Goal: Obtain resource: Obtain resource

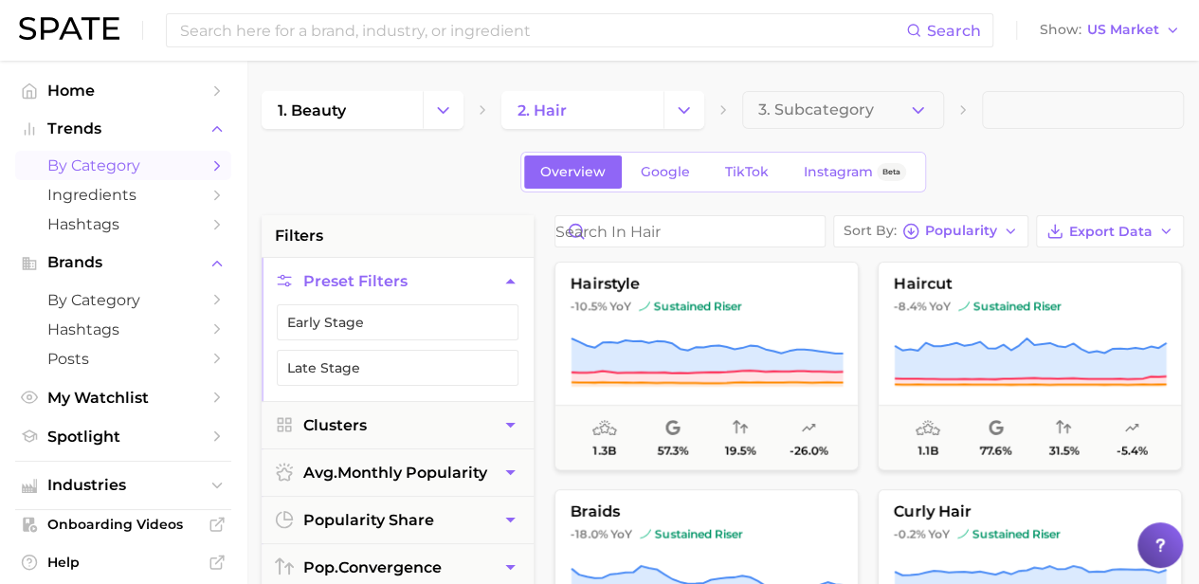
scroll to position [143, 0]
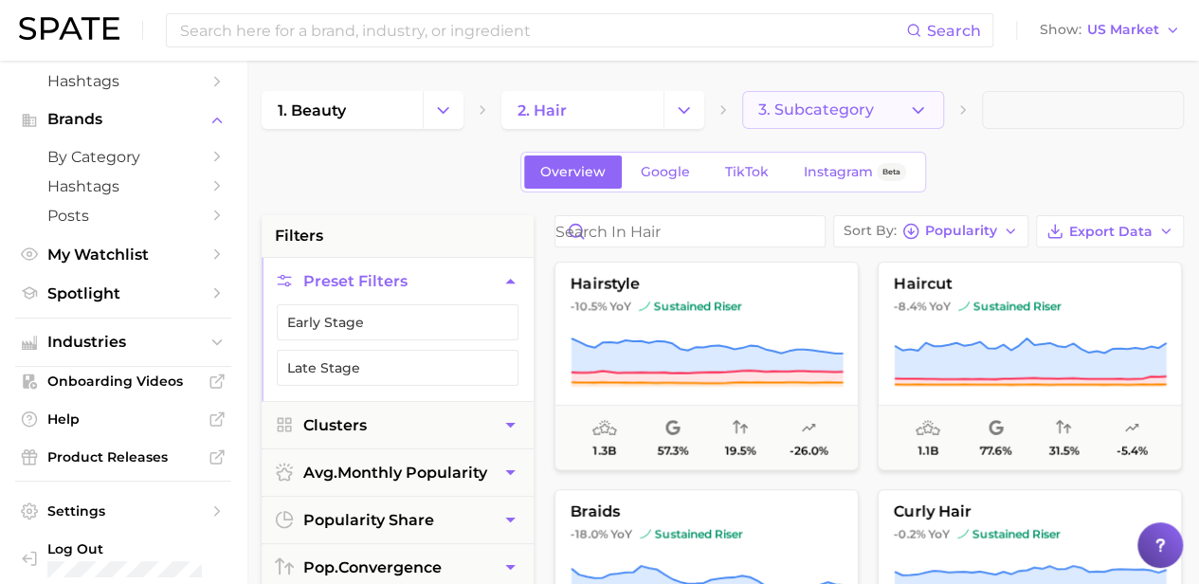
click at [919, 107] on icon "button" at bounding box center [918, 110] width 20 height 20
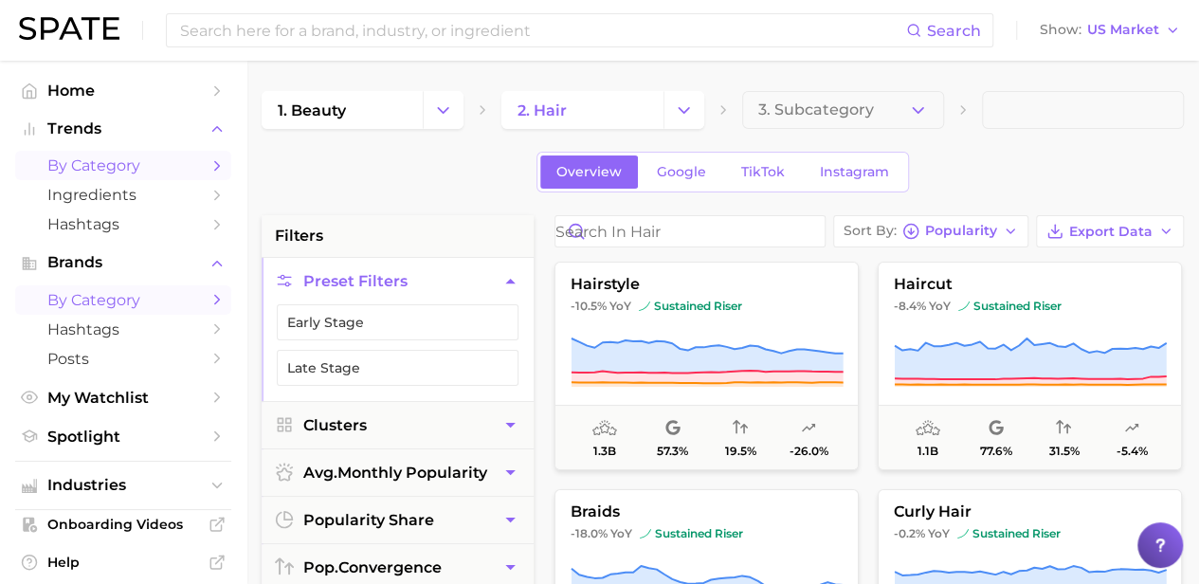
click at [125, 309] on span "by Category" at bounding box center [123, 300] width 152 height 18
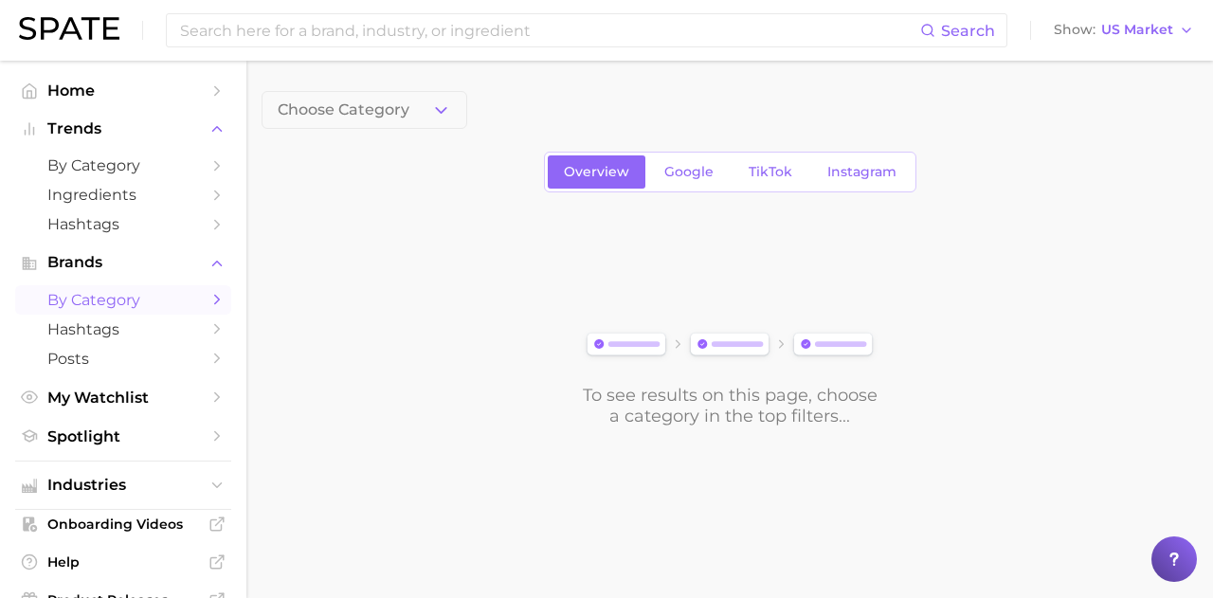
click at [432, 109] on icon "button" at bounding box center [441, 110] width 20 height 20
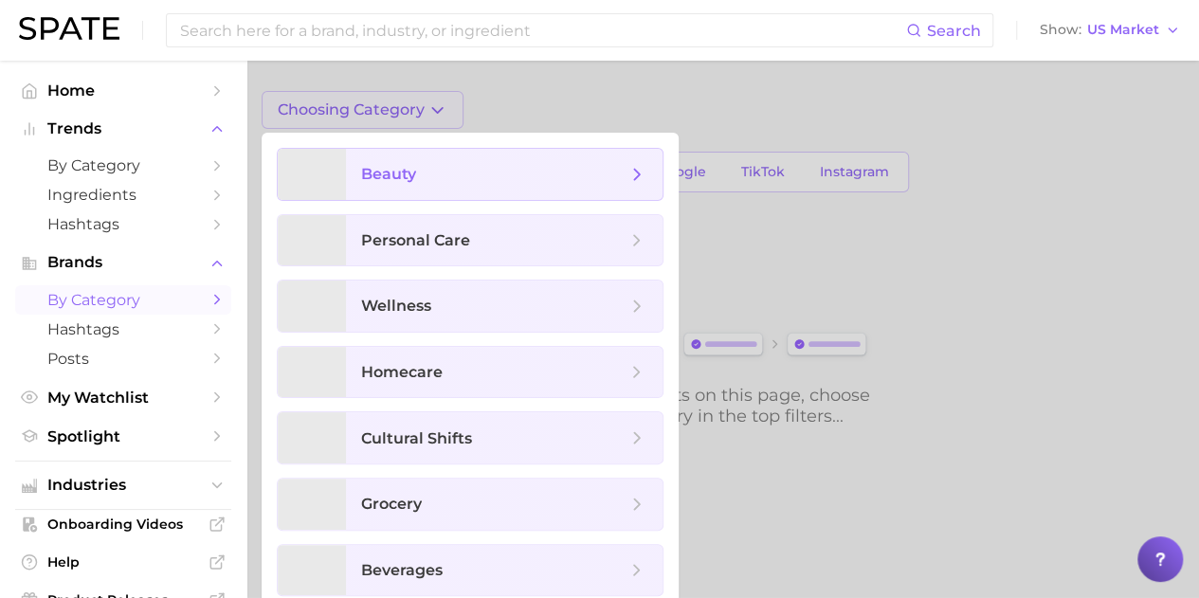
click at [420, 190] on span "beauty" at bounding box center [504, 174] width 317 height 51
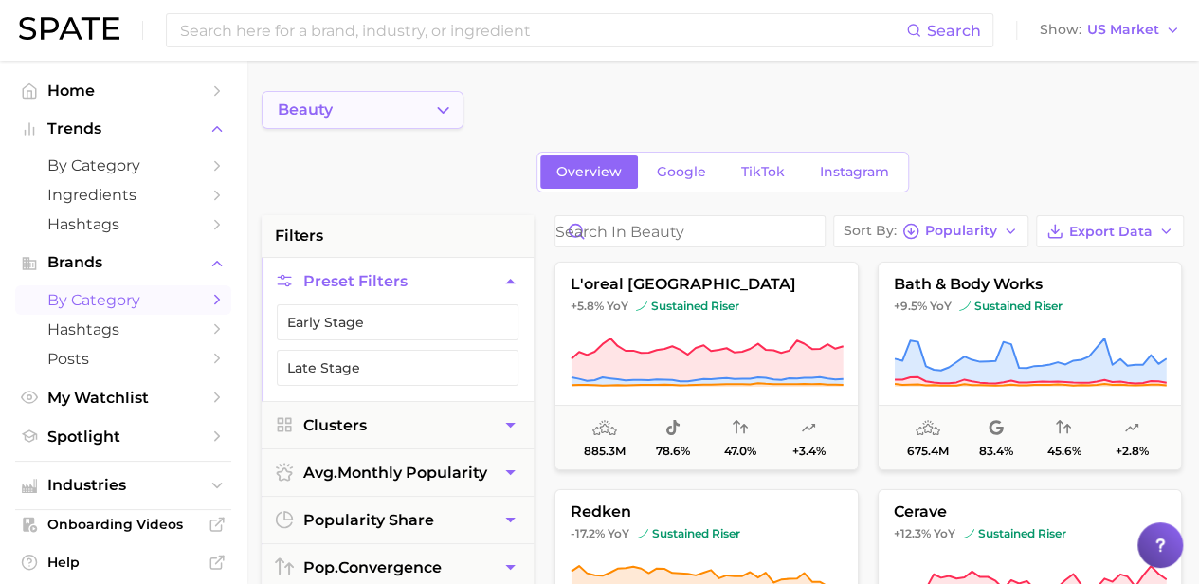
click at [441, 105] on icon "Change Category" at bounding box center [443, 110] width 20 height 20
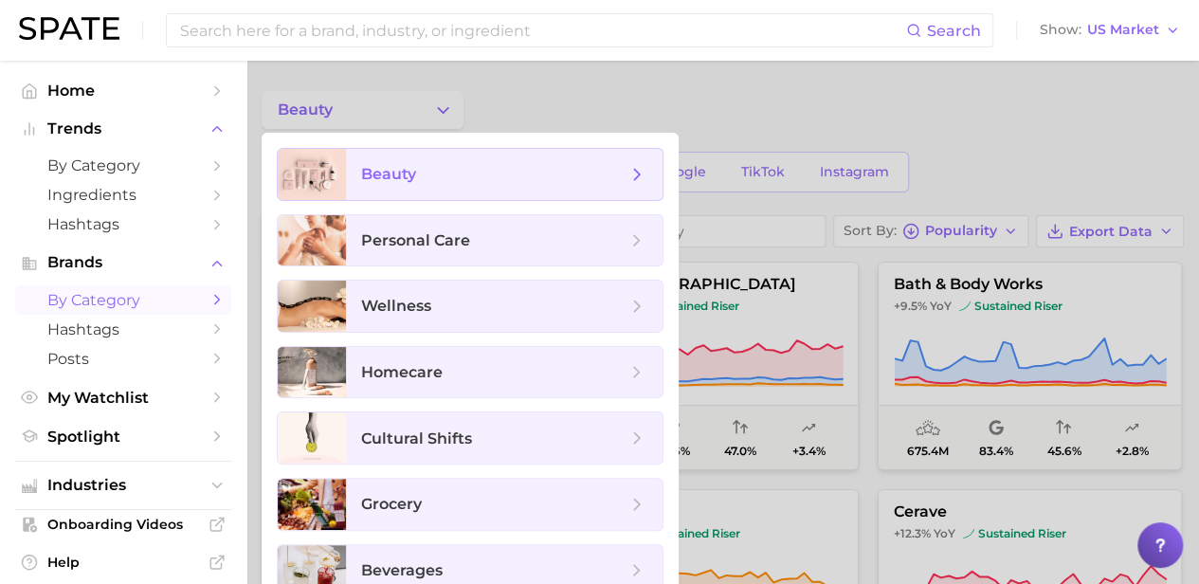
click at [645, 175] on icon at bounding box center [636, 174] width 21 height 21
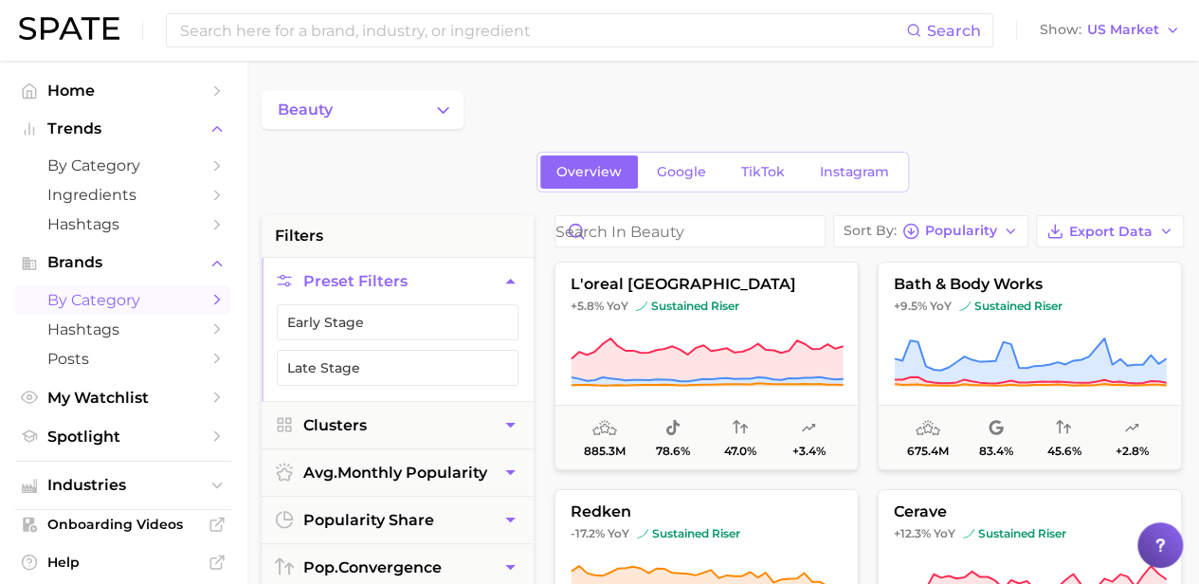
click at [208, 302] on icon "Sidebar" at bounding box center [216, 299] width 17 height 17
click at [208, 299] on icon "Sidebar" at bounding box center [216, 299] width 17 height 17
click at [208, 304] on icon "Sidebar" at bounding box center [216, 299] width 17 height 17
click at [444, 103] on icon "Change Category" at bounding box center [443, 110] width 20 height 20
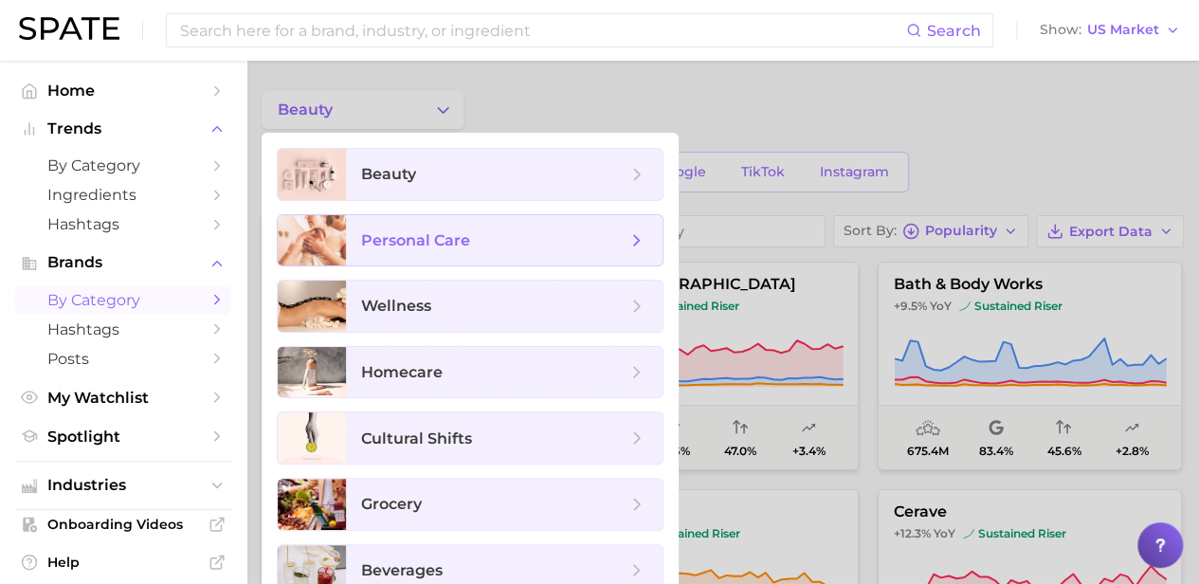
click at [643, 242] on icon at bounding box center [636, 240] width 21 height 21
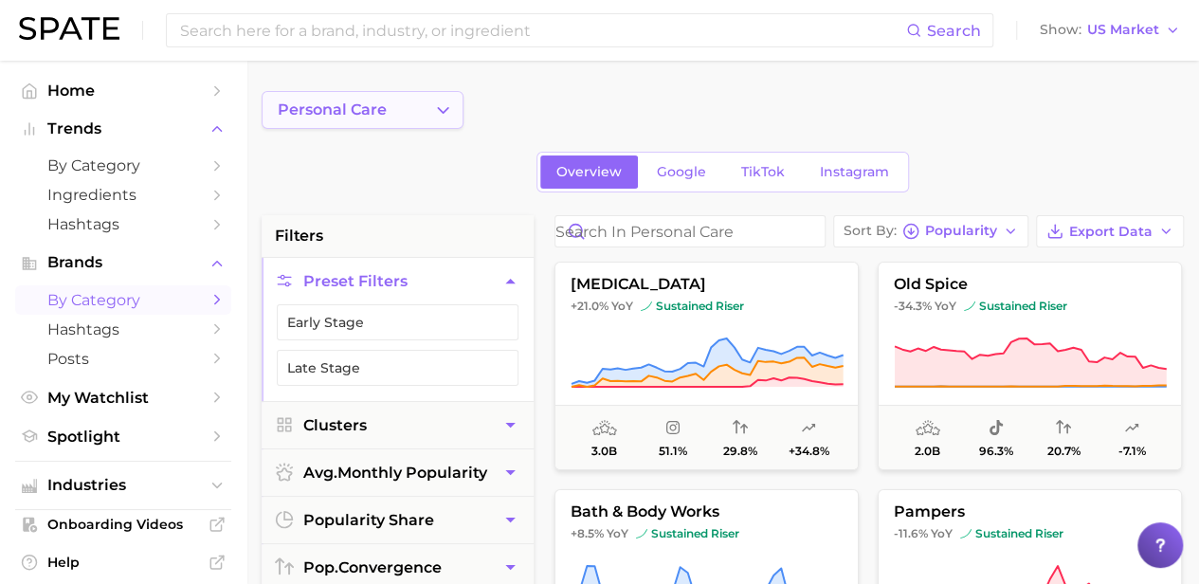
click at [439, 99] on button "personal care" at bounding box center [363, 110] width 202 height 38
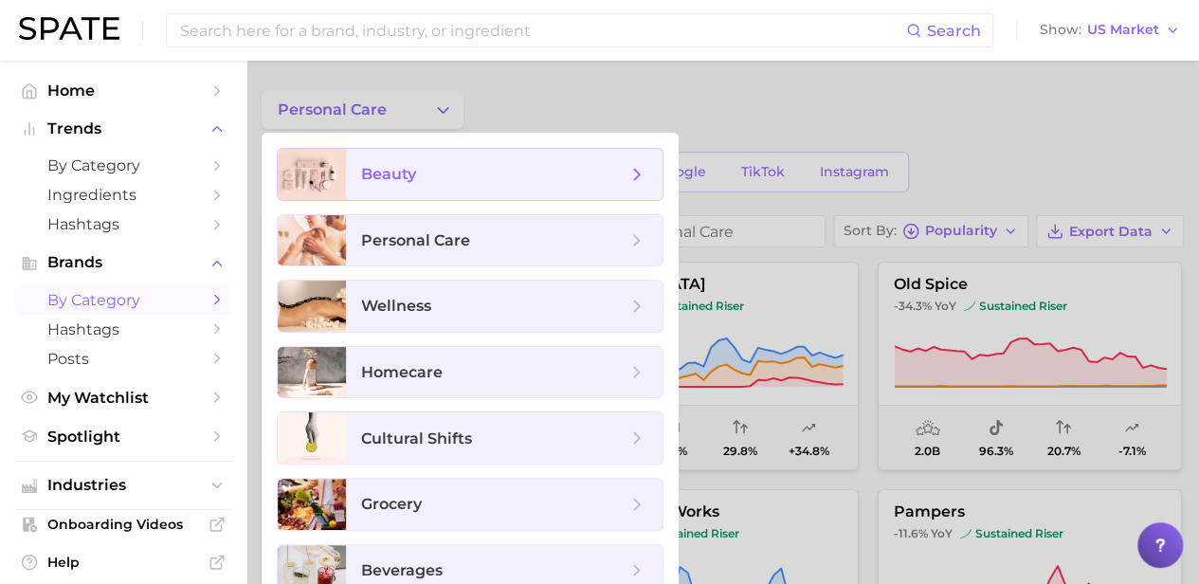
click at [629, 172] on icon at bounding box center [636, 174] width 21 height 21
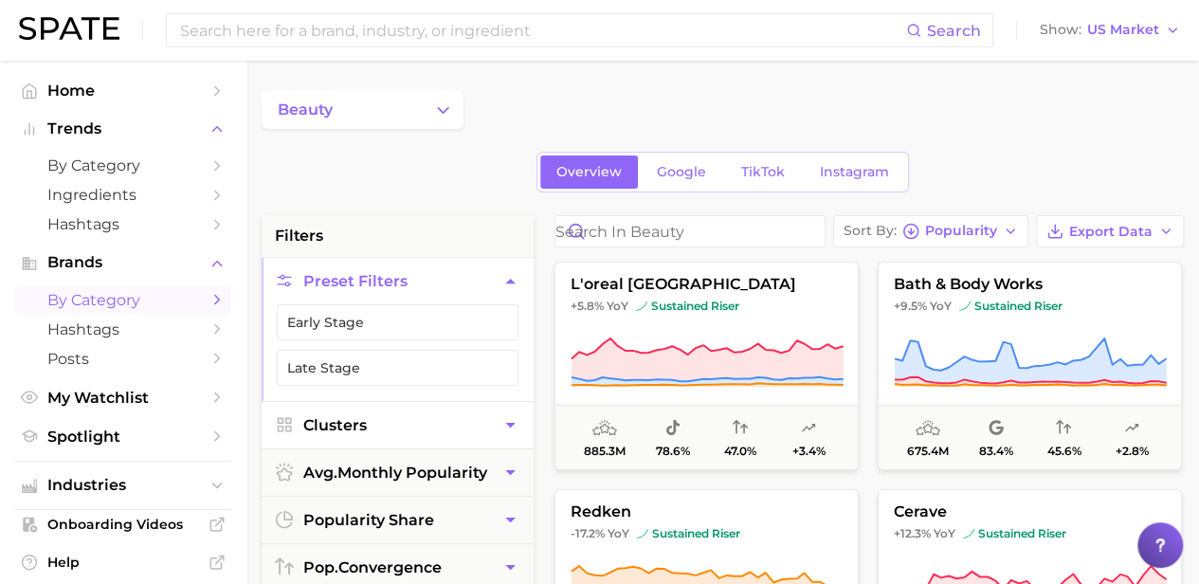
click at [485, 420] on button "Clusters" at bounding box center [398, 425] width 272 height 46
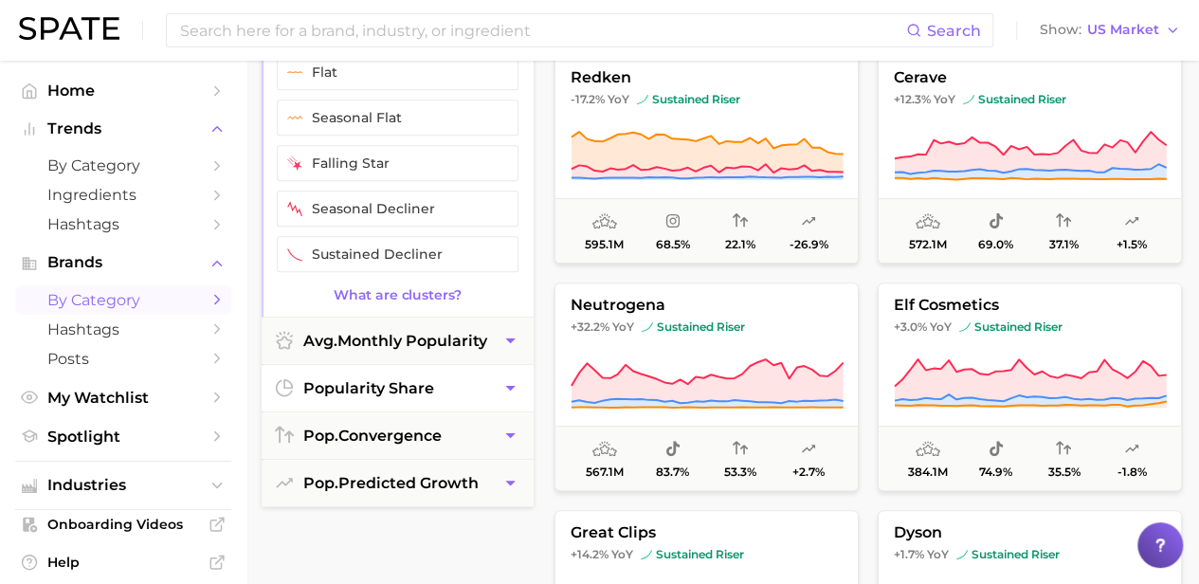
scroll to position [474, 0]
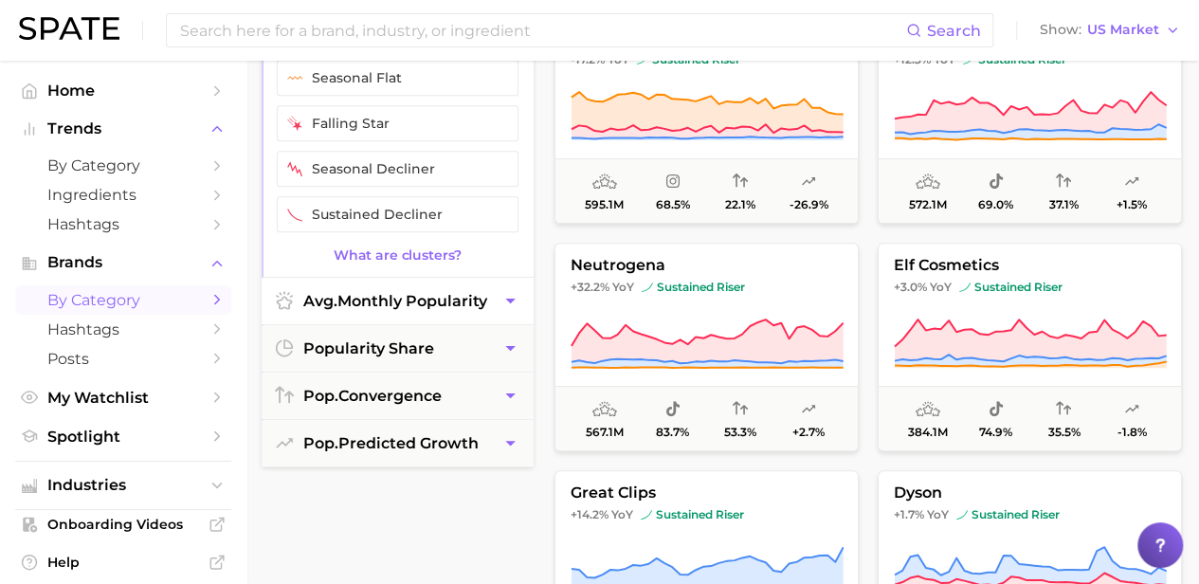
click at [506, 294] on icon "button" at bounding box center [510, 301] width 20 height 20
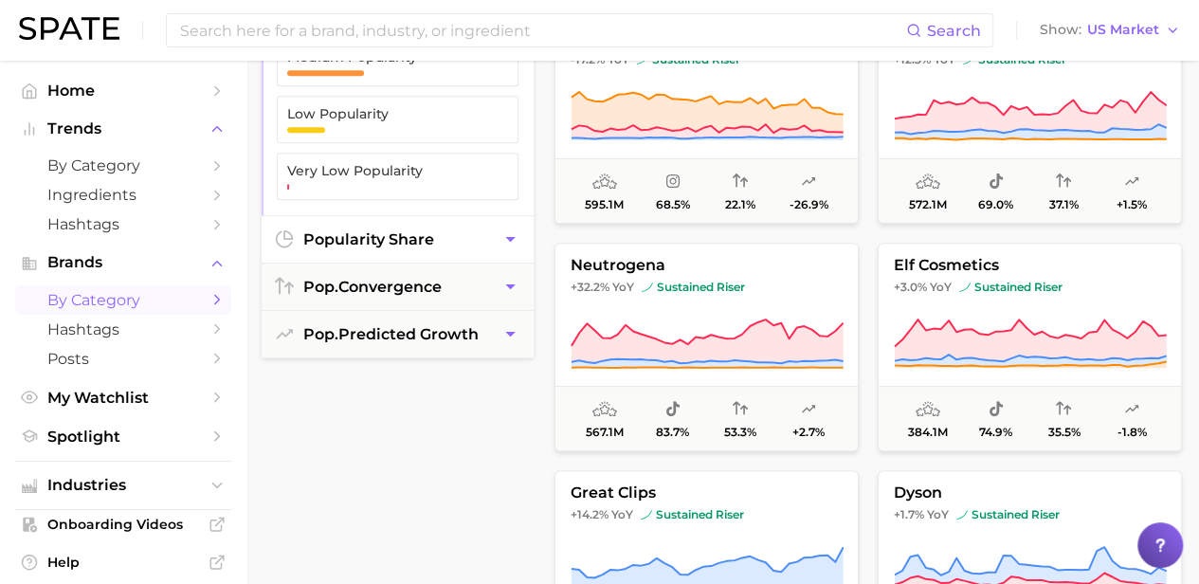
click at [484, 238] on button "popularity share" at bounding box center [398, 239] width 272 height 46
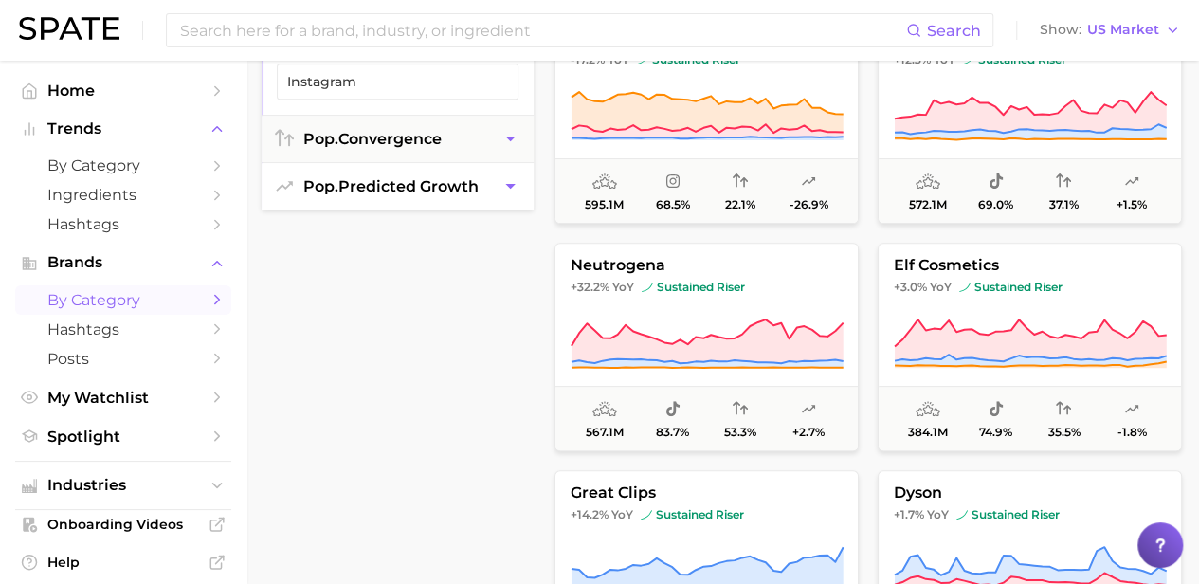
click at [425, 156] on button "pop. convergence" at bounding box center [398, 139] width 272 height 46
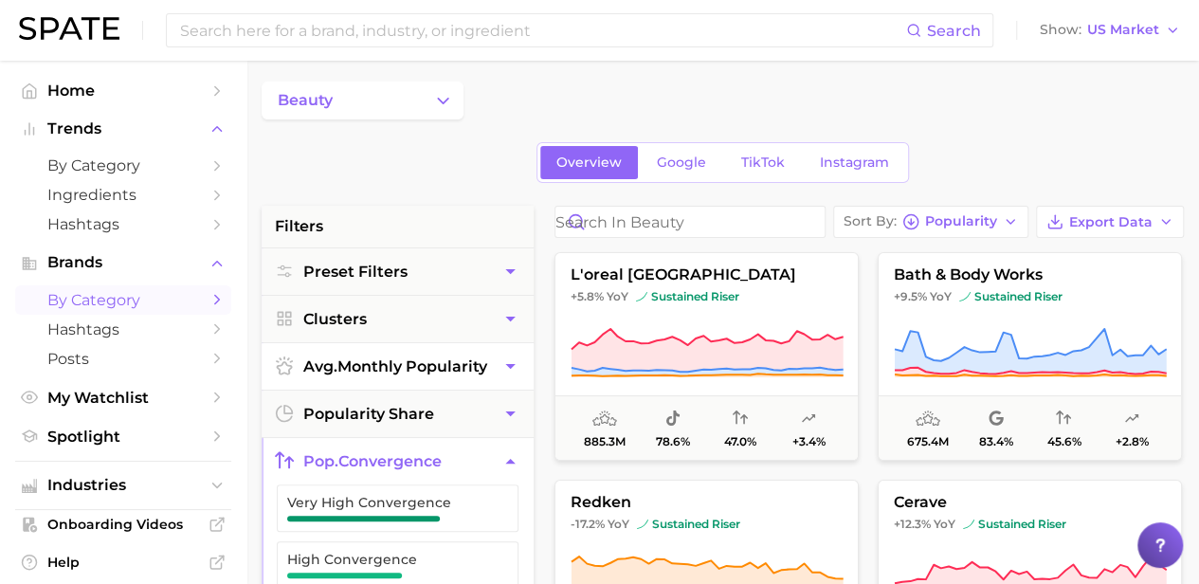
scroll to position [0, 0]
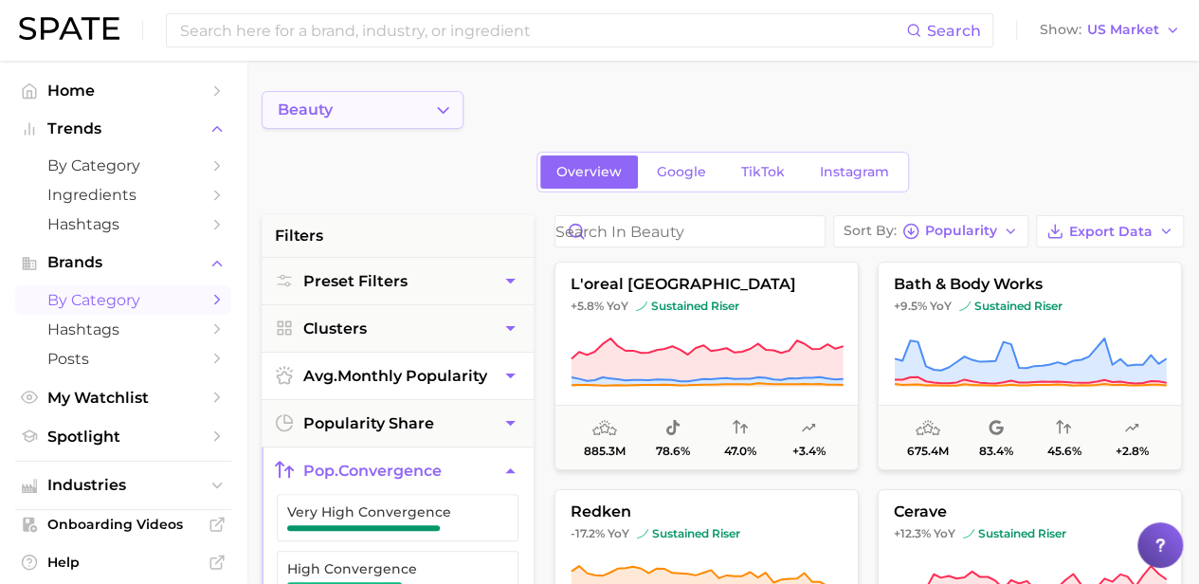
click at [360, 108] on button "beauty" at bounding box center [363, 110] width 202 height 38
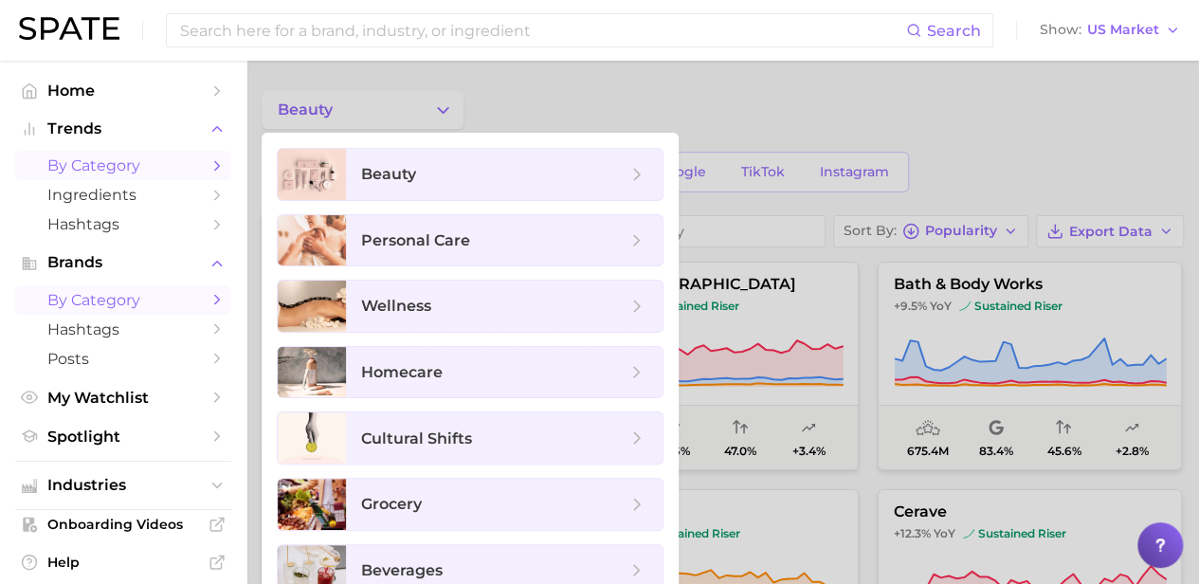
click at [150, 172] on span "by Category" at bounding box center [123, 165] width 152 height 18
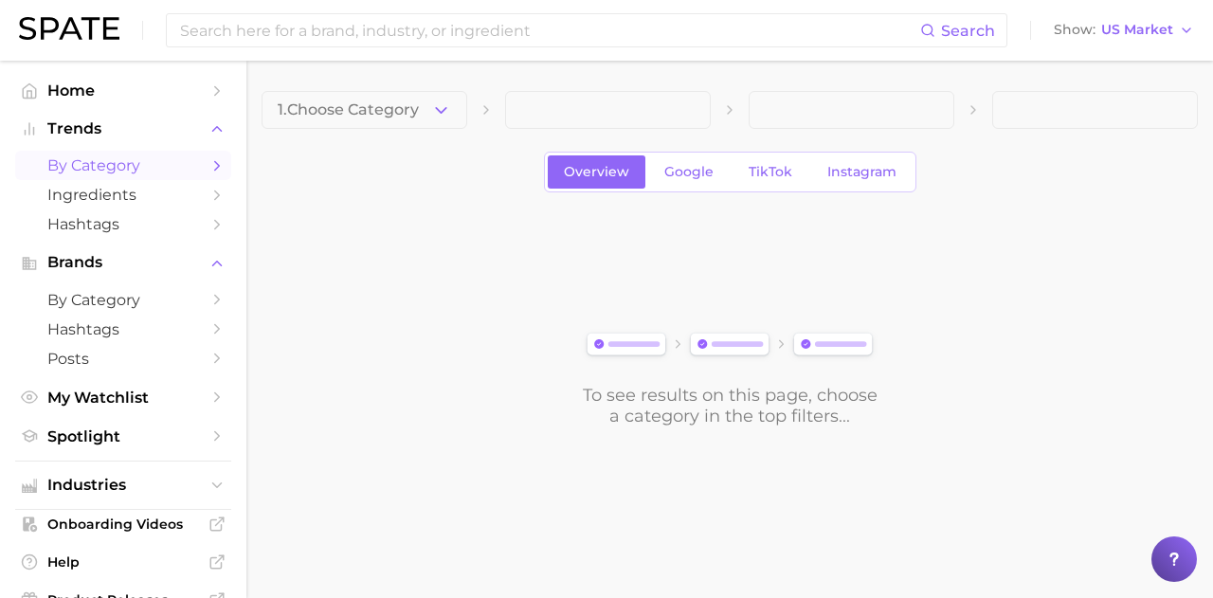
click at [444, 107] on icon "button" at bounding box center [441, 110] width 20 height 20
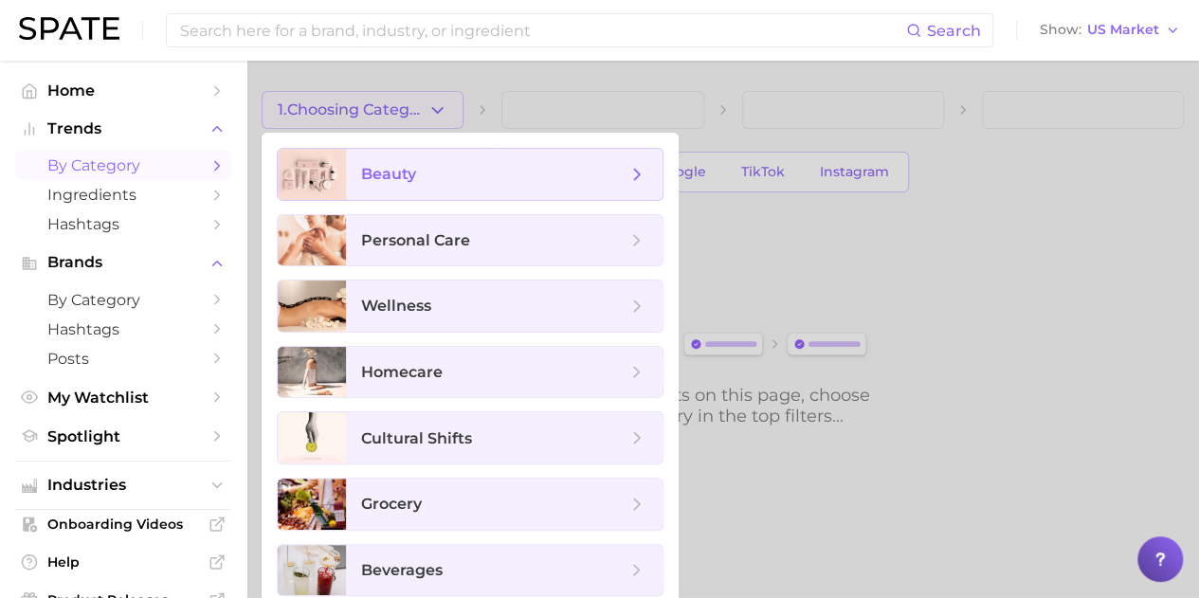
click at [441, 179] on span "beauty" at bounding box center [493, 174] width 265 height 21
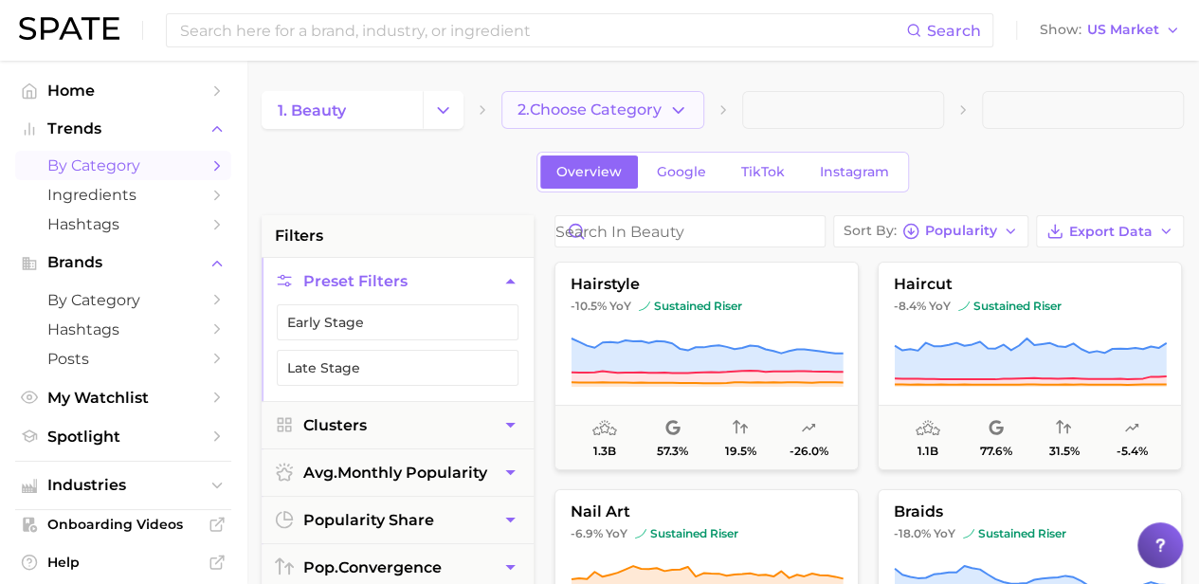
click at [618, 117] on span "2. Choose Category" at bounding box center [589, 109] width 144 height 17
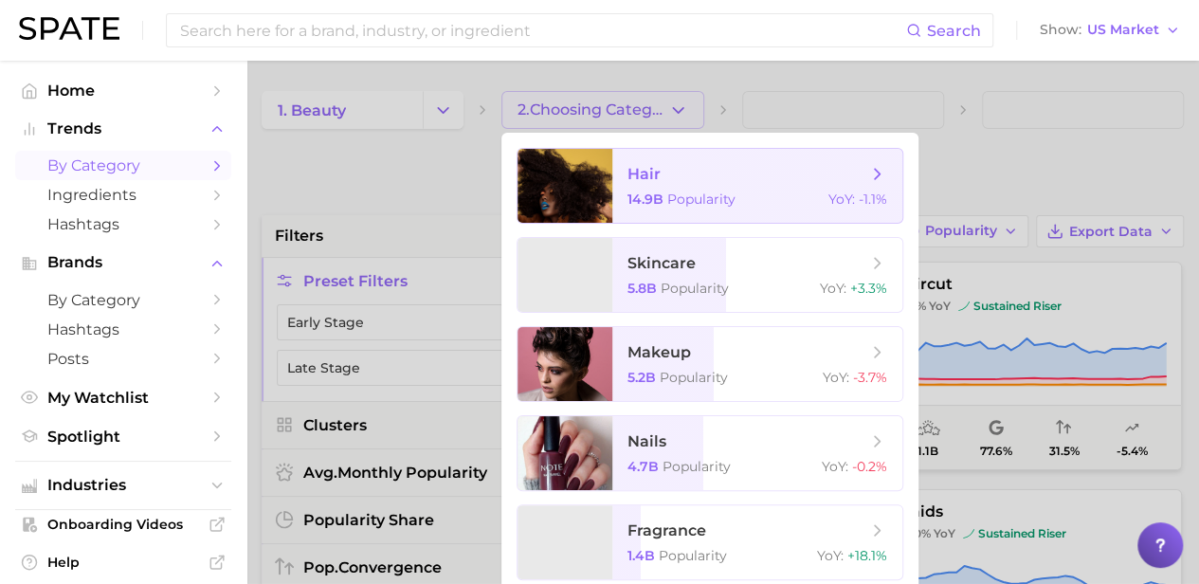
click at [755, 185] on span "hair 14.9b Popularity YoY : -1.1%" at bounding box center [757, 186] width 290 height 74
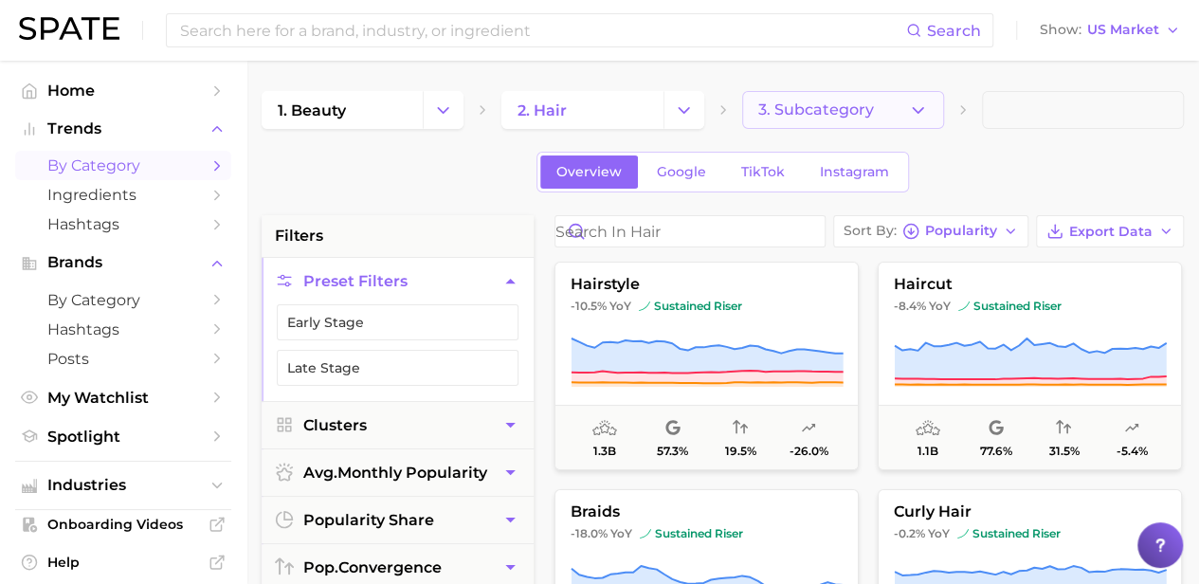
click at [910, 124] on button "3. Subcategory" at bounding box center [843, 110] width 202 height 38
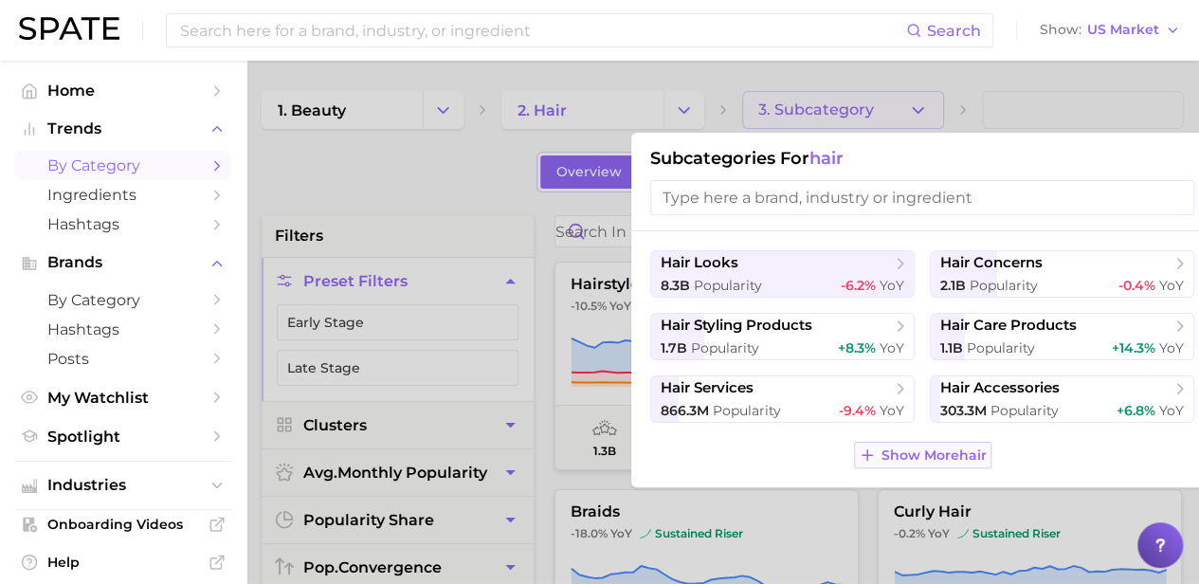
click at [970, 448] on span "Show More hair" at bounding box center [933, 455] width 105 height 16
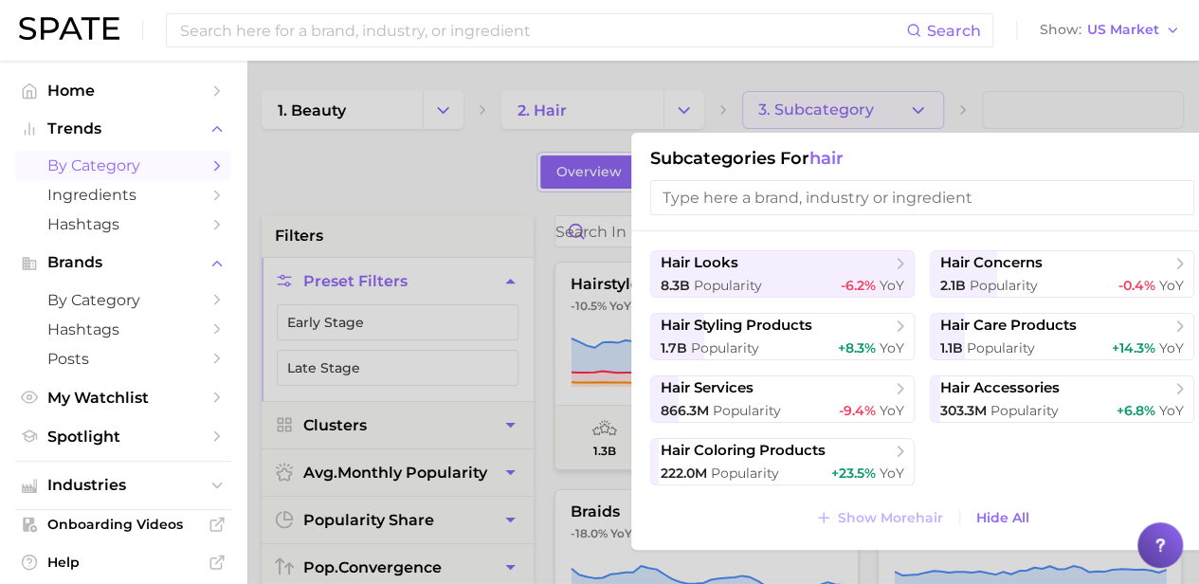
click at [863, 193] on input "search" at bounding box center [922, 197] width 544 height 35
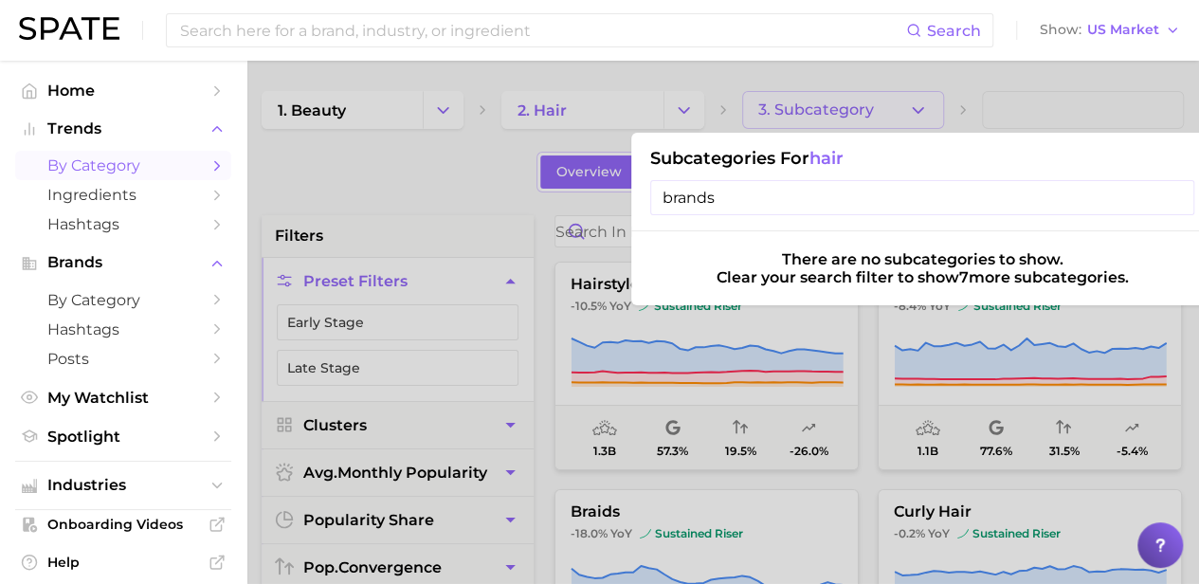
type input "brands"
click at [1179, 197] on input "brands" at bounding box center [922, 197] width 544 height 35
click at [154, 296] on span "by Category" at bounding box center [123, 300] width 152 height 18
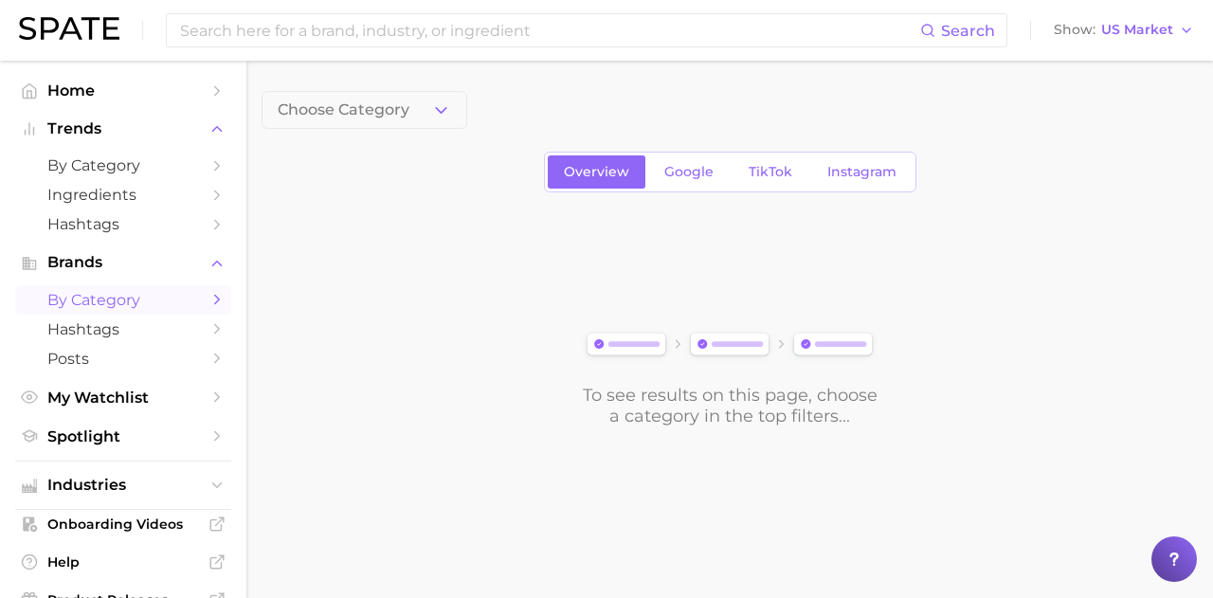
click at [401, 118] on button "Choose Category" at bounding box center [365, 110] width 206 height 38
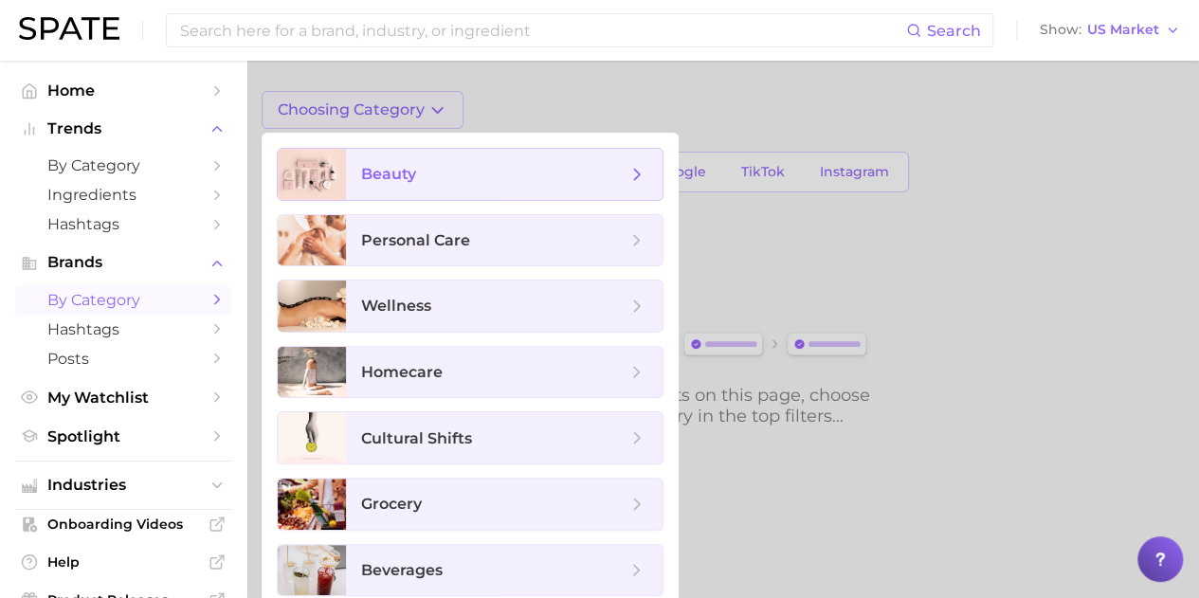
click at [423, 172] on span "beauty" at bounding box center [493, 174] width 265 height 21
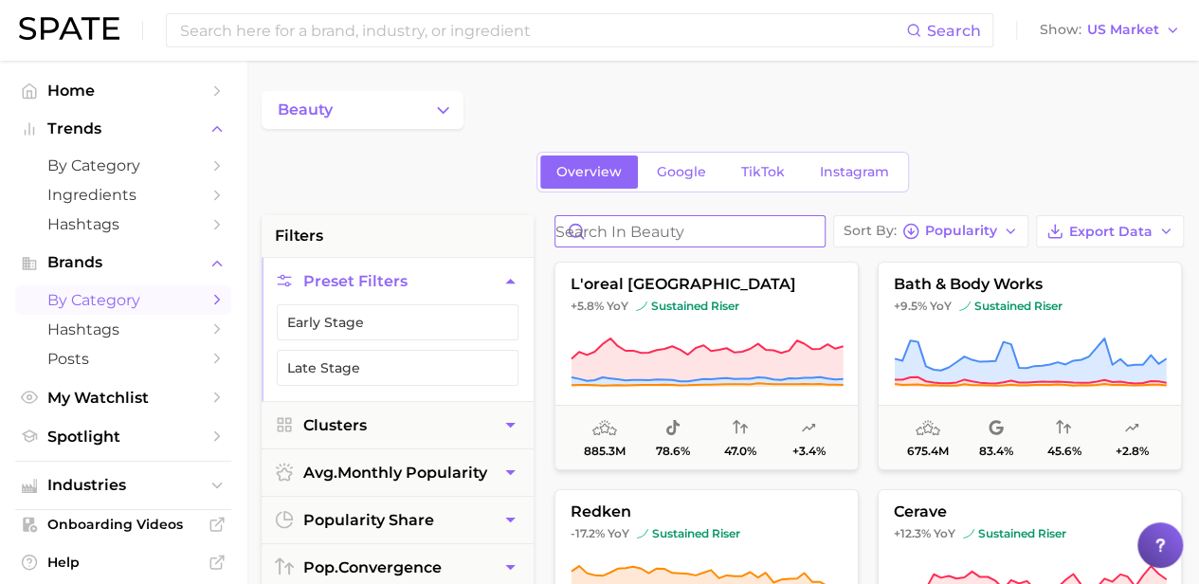
click at [737, 236] on input "Search in beauty" at bounding box center [689, 231] width 269 height 30
type input "hair"
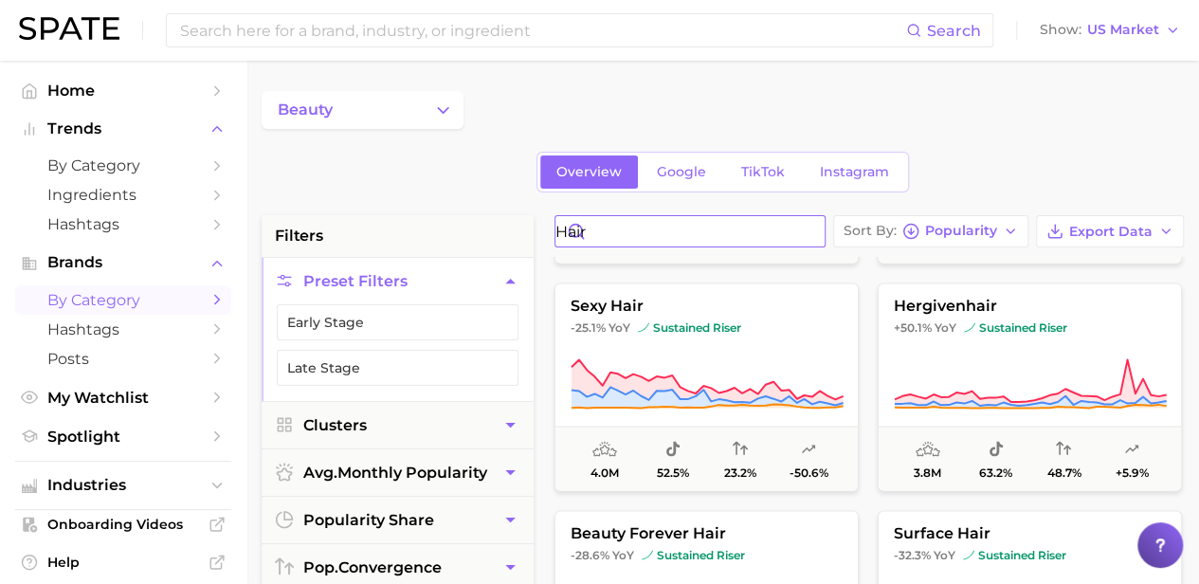
scroll to position [5686, 0]
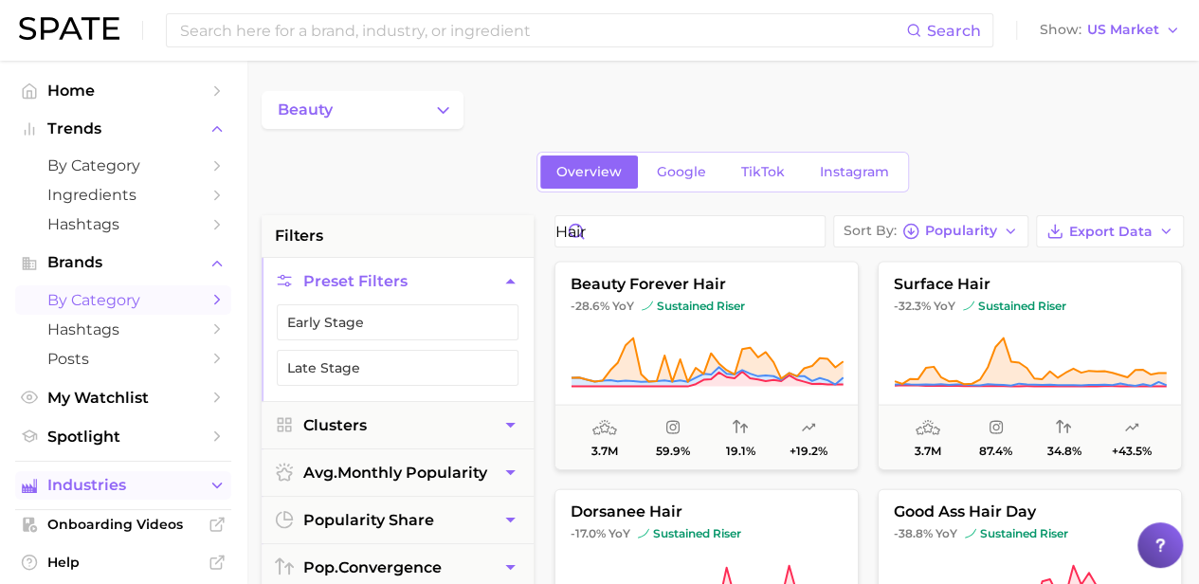
click at [190, 490] on button "Industries" at bounding box center [123, 485] width 216 height 28
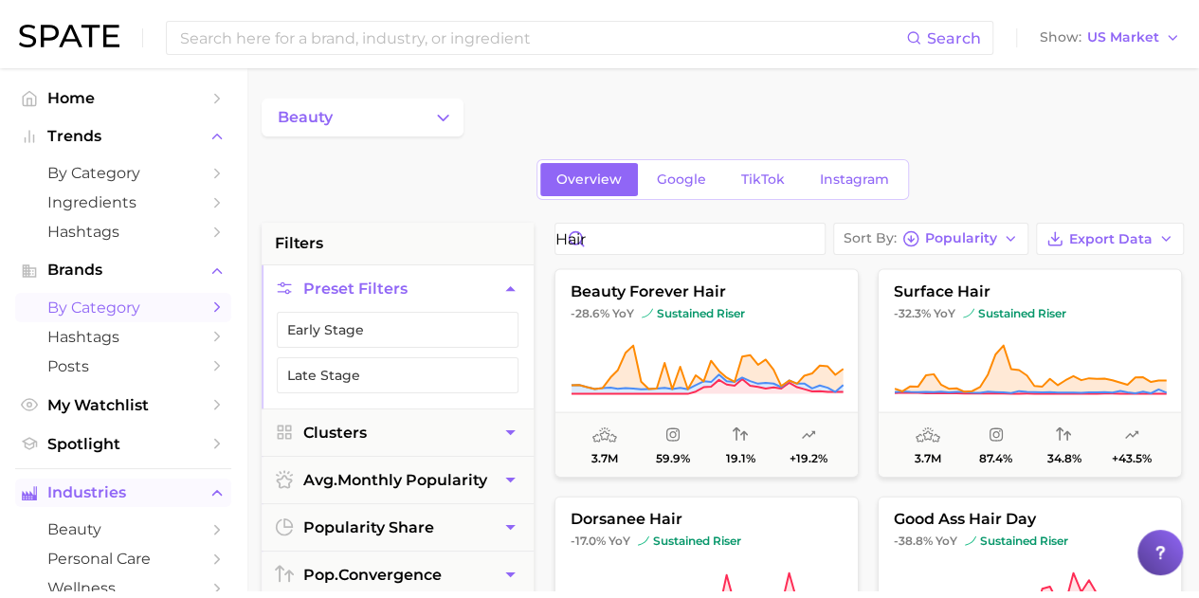
scroll to position [190, 0]
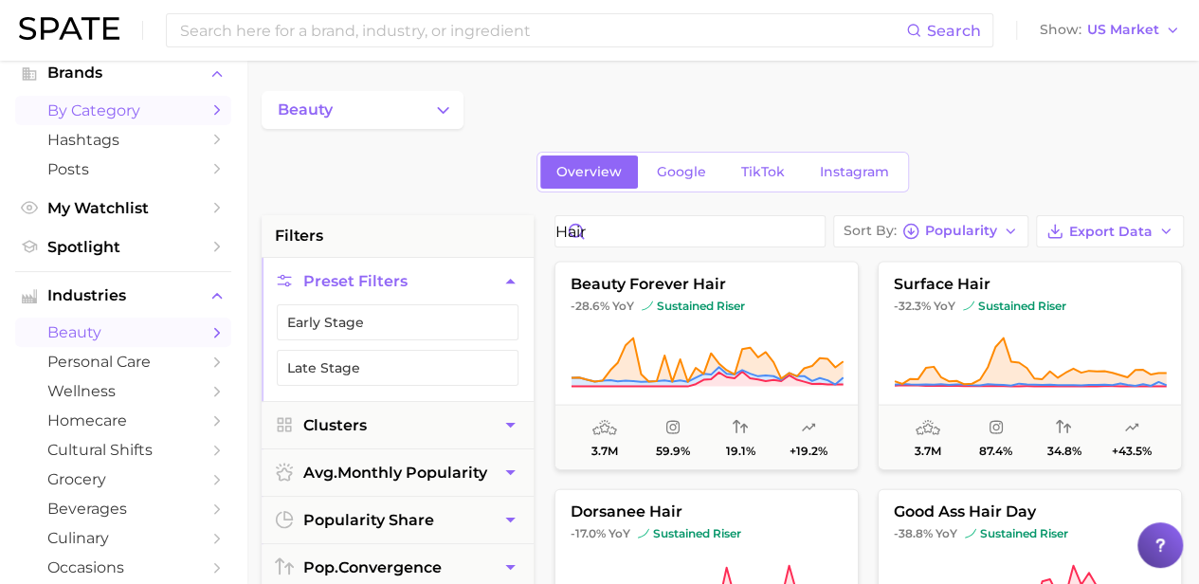
click at [188, 330] on link "beauty" at bounding box center [123, 331] width 216 height 29
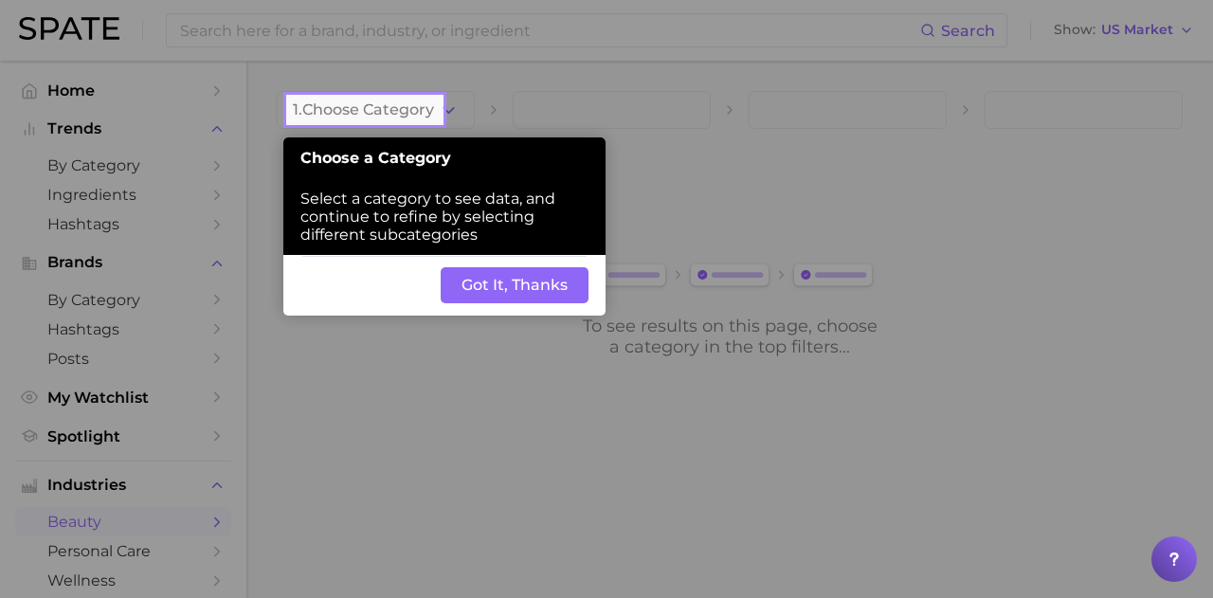
click at [481, 288] on button "Got It, Thanks" at bounding box center [515, 285] width 148 height 36
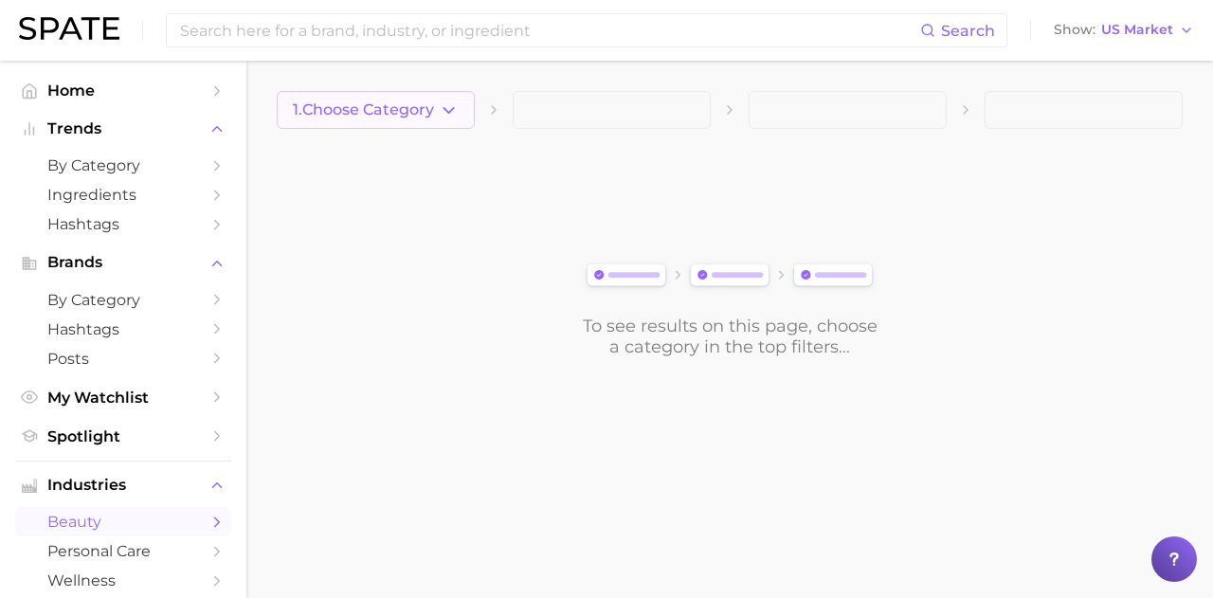
click at [419, 104] on span "1. Choose Category" at bounding box center [363, 109] width 141 height 17
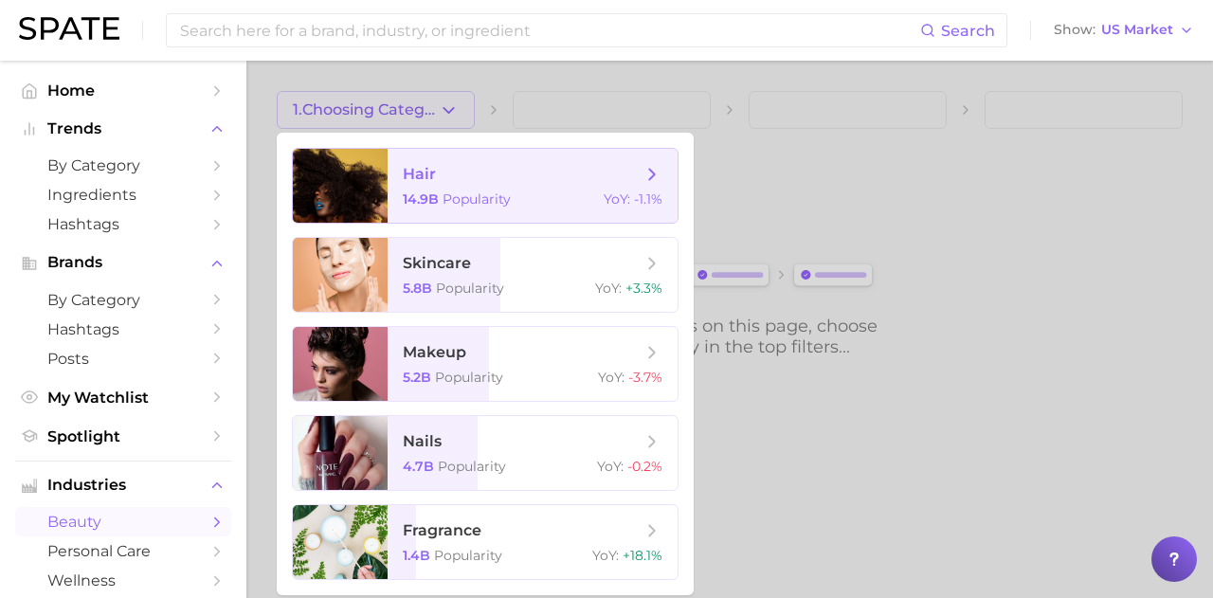
click at [472, 183] on span "hair" at bounding box center [522, 174] width 239 height 21
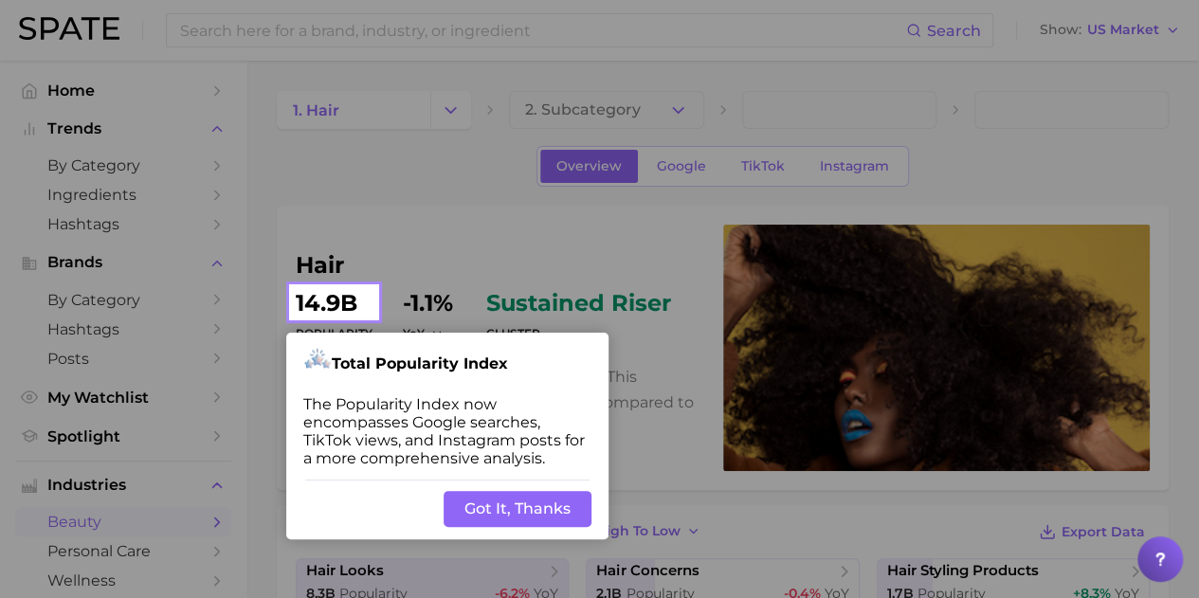
click at [516, 513] on button "Got It, Thanks" at bounding box center [518, 509] width 148 height 36
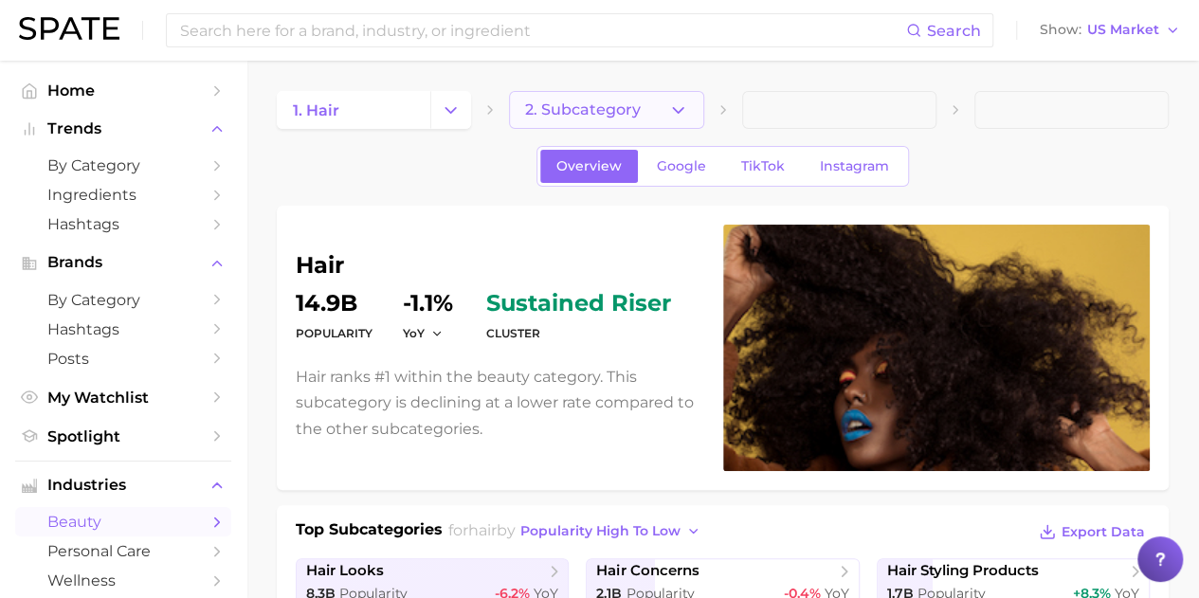
click at [579, 118] on button "2. Subcategory" at bounding box center [606, 110] width 194 height 38
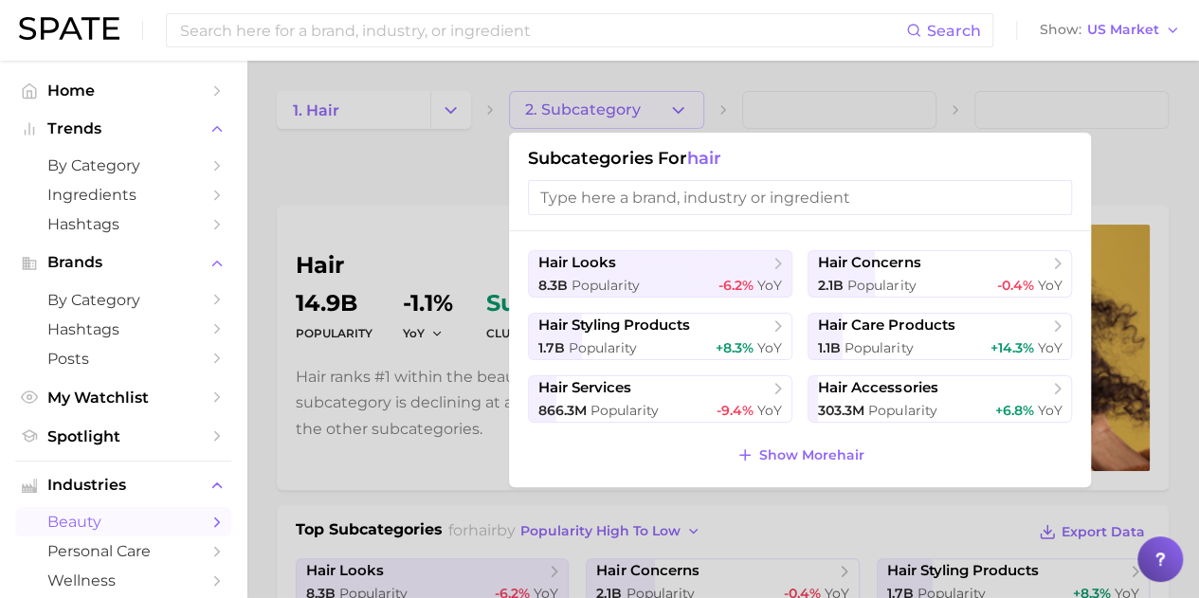
click at [1090, 87] on div at bounding box center [599, 299] width 1199 height 598
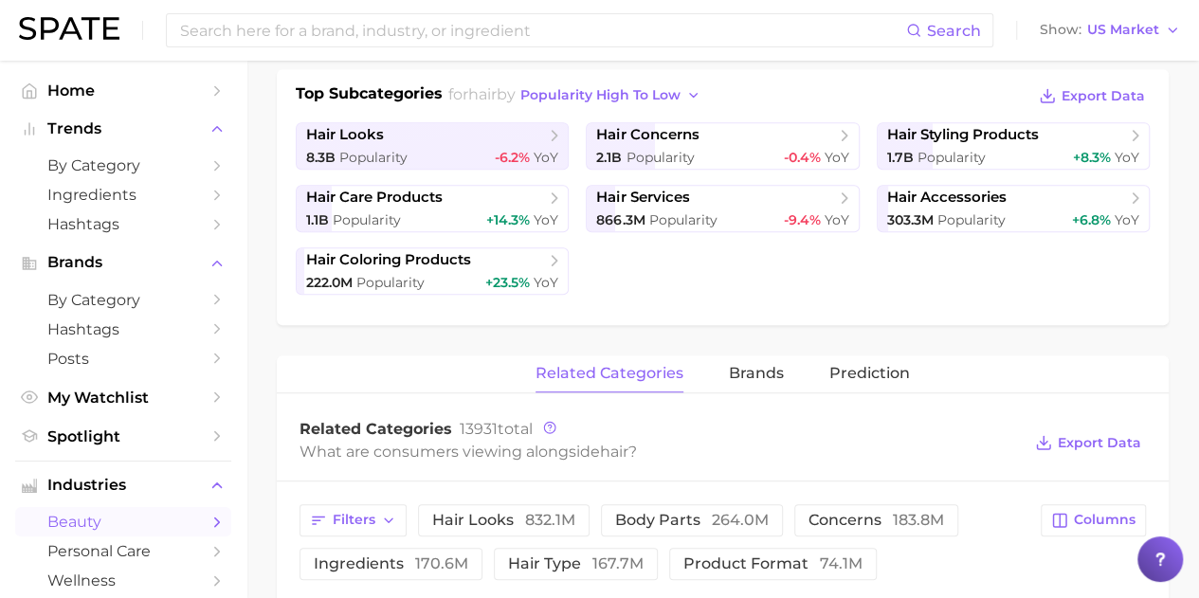
scroll to position [569, 0]
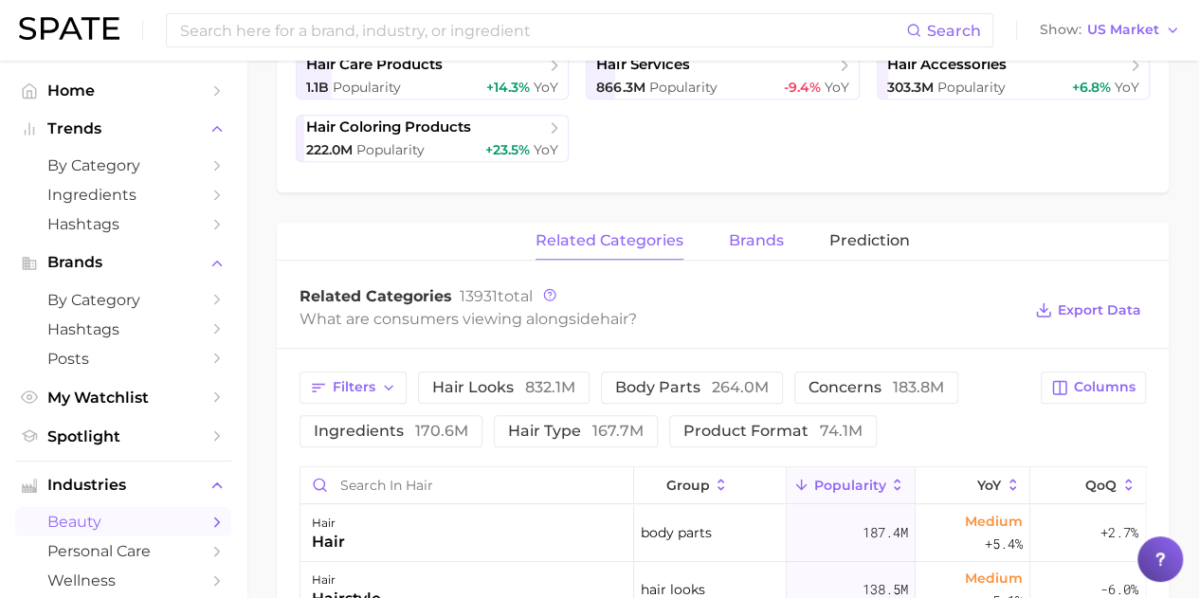
click at [767, 247] on span "brands" at bounding box center [756, 240] width 55 height 17
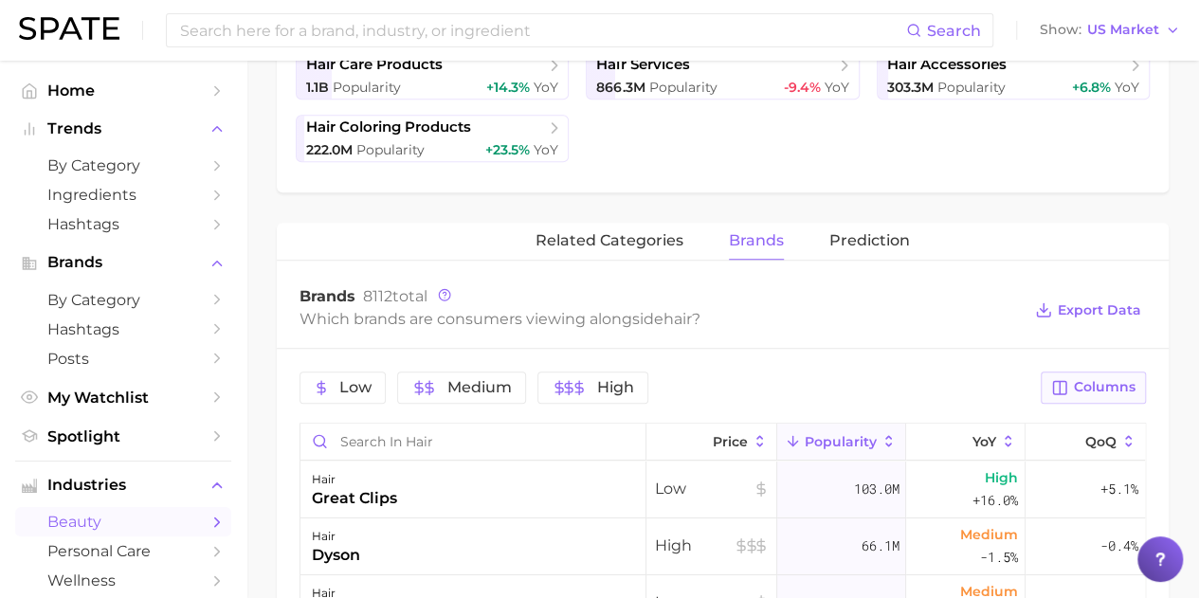
click at [1087, 373] on button "Columns" at bounding box center [1093, 387] width 105 height 32
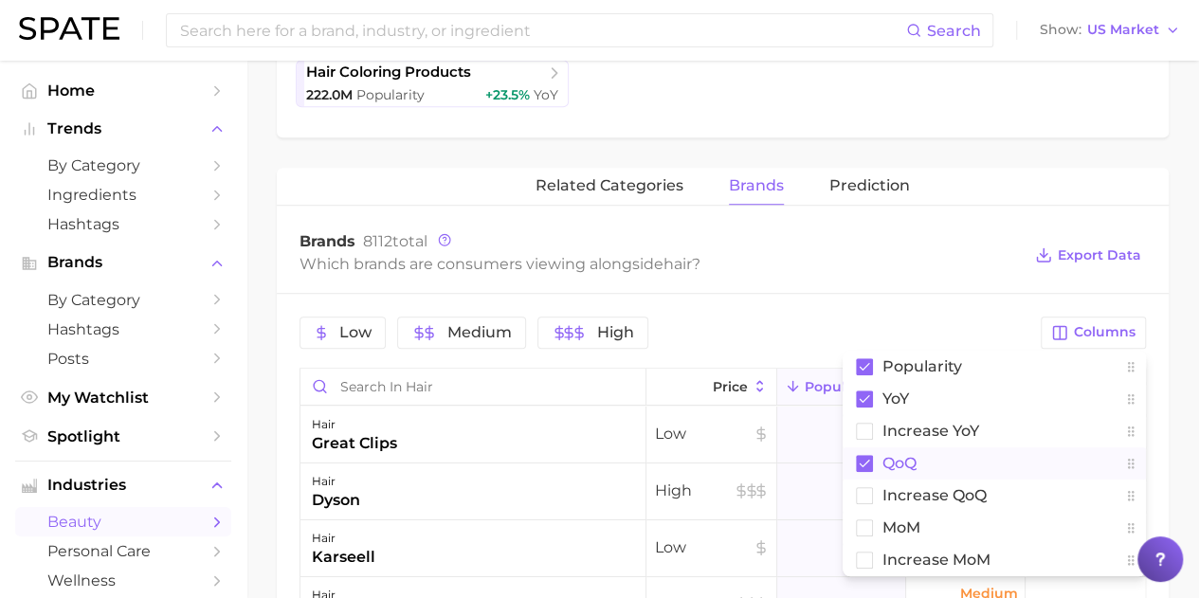
scroll to position [663, 0]
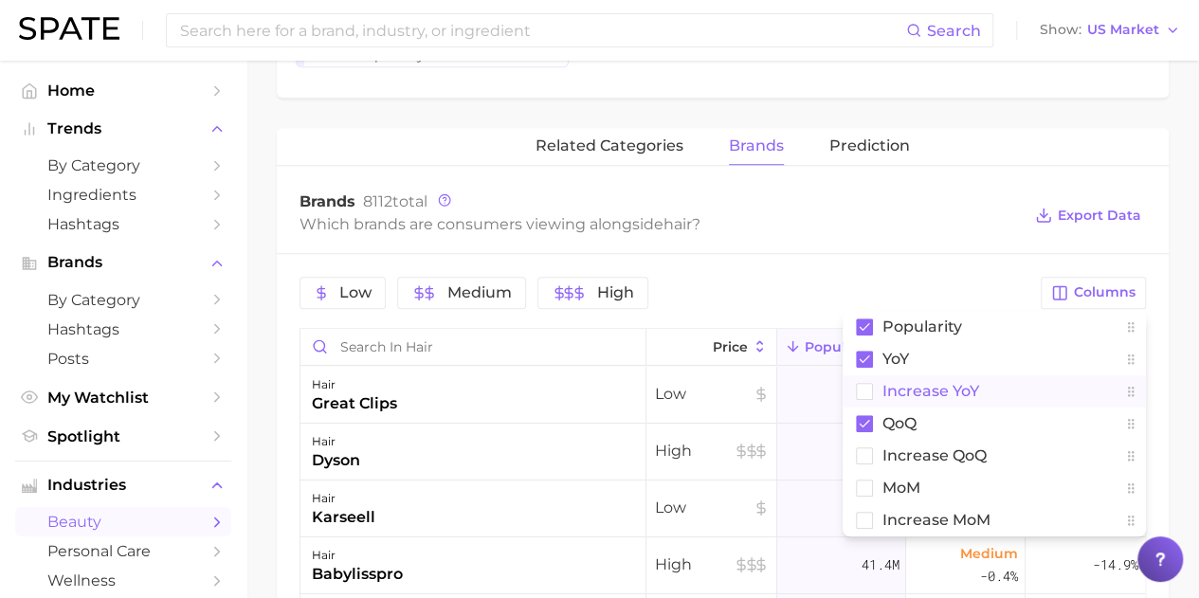
click at [872, 391] on rect at bounding box center [865, 391] width 16 height 16
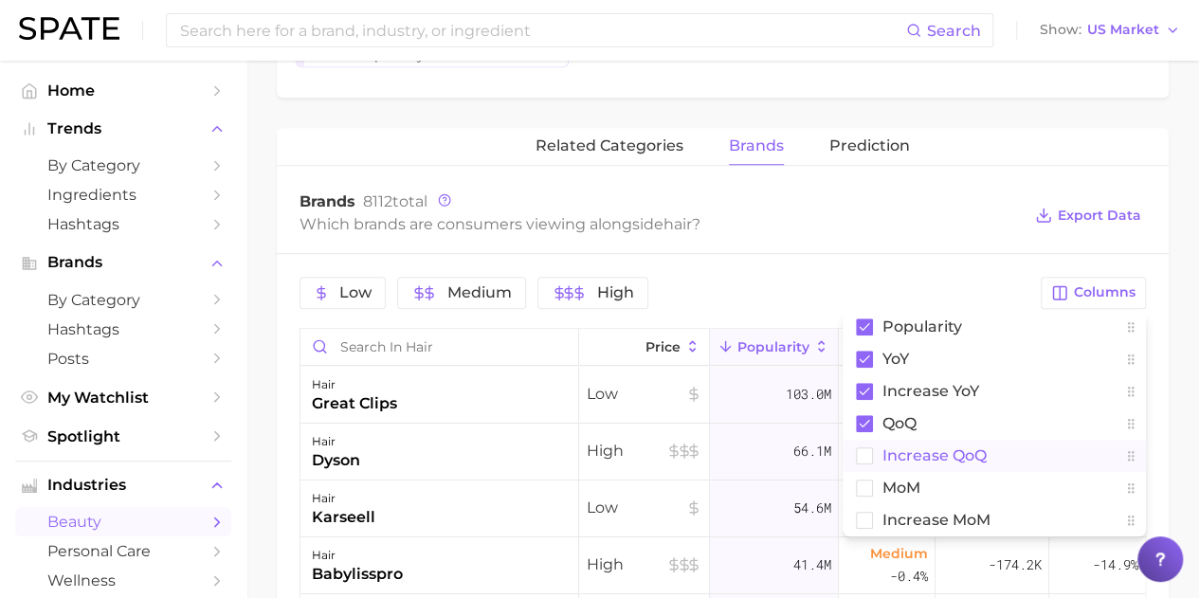
click at [865, 451] on rect at bounding box center [865, 455] width 16 height 16
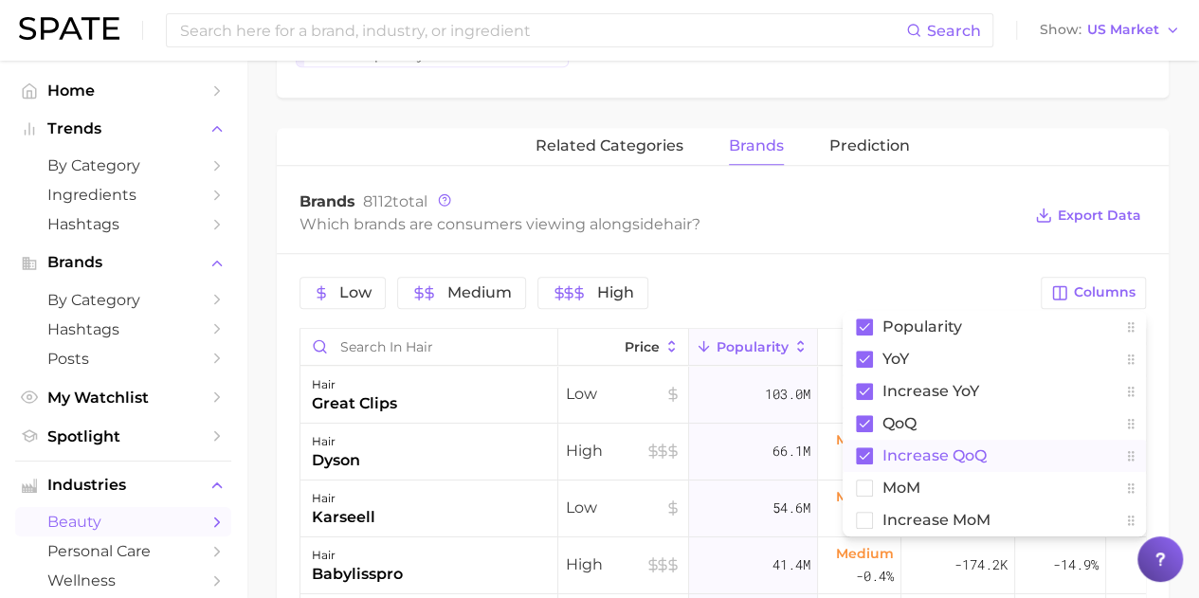
click at [918, 285] on div "Low Medium High" at bounding box center [664, 293] width 730 height 32
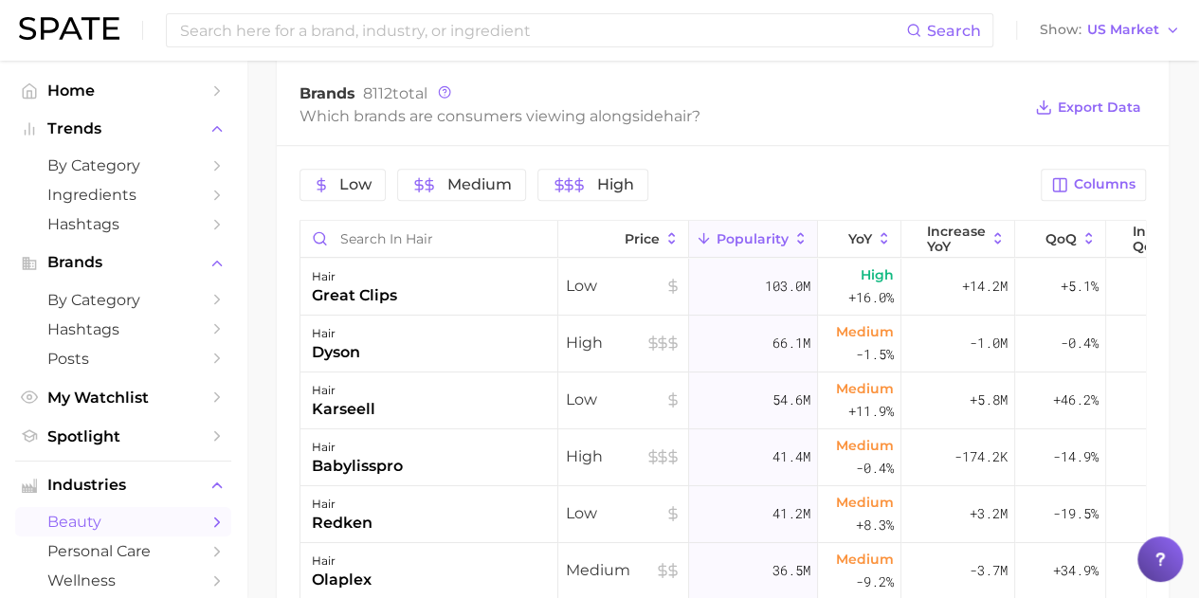
scroll to position [474, 0]
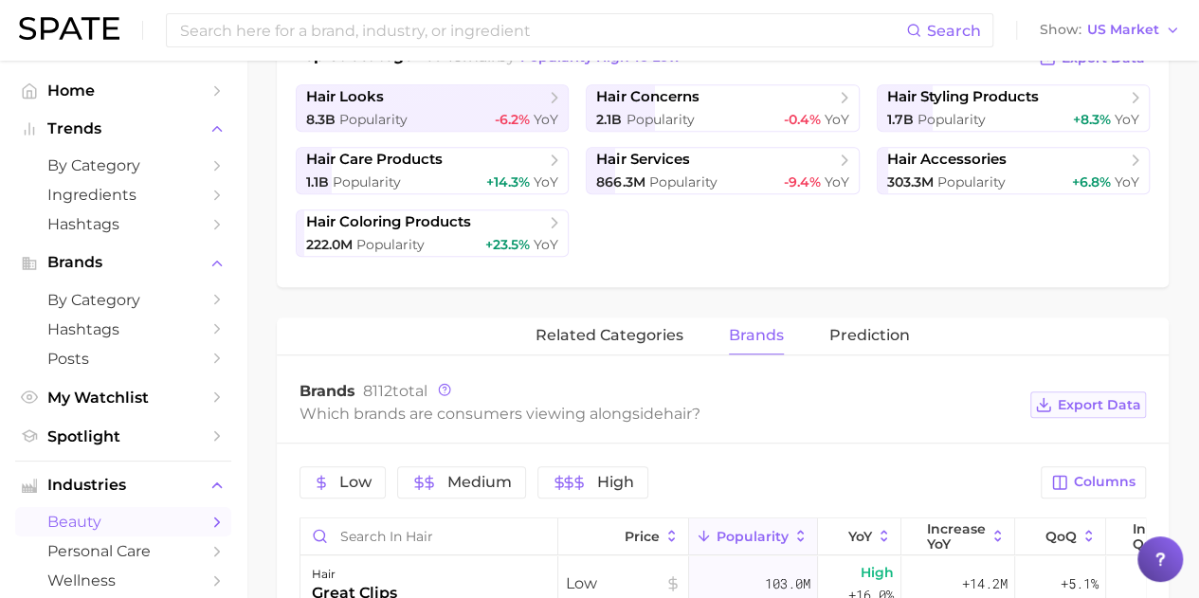
click at [1093, 403] on span "Export Data" at bounding box center [1099, 405] width 83 height 16
